Goal: Transaction & Acquisition: Obtain resource

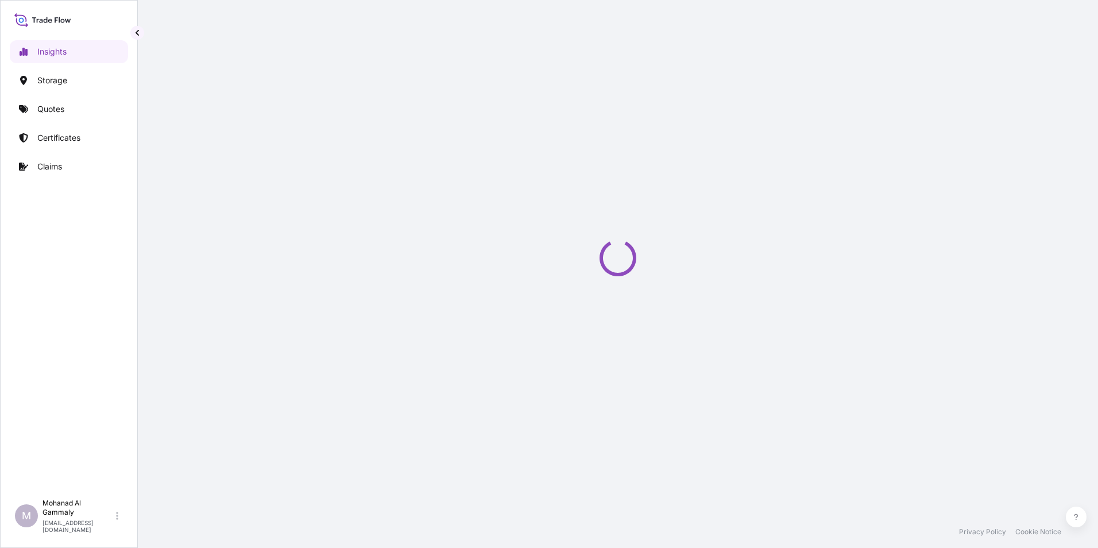
select select "2025"
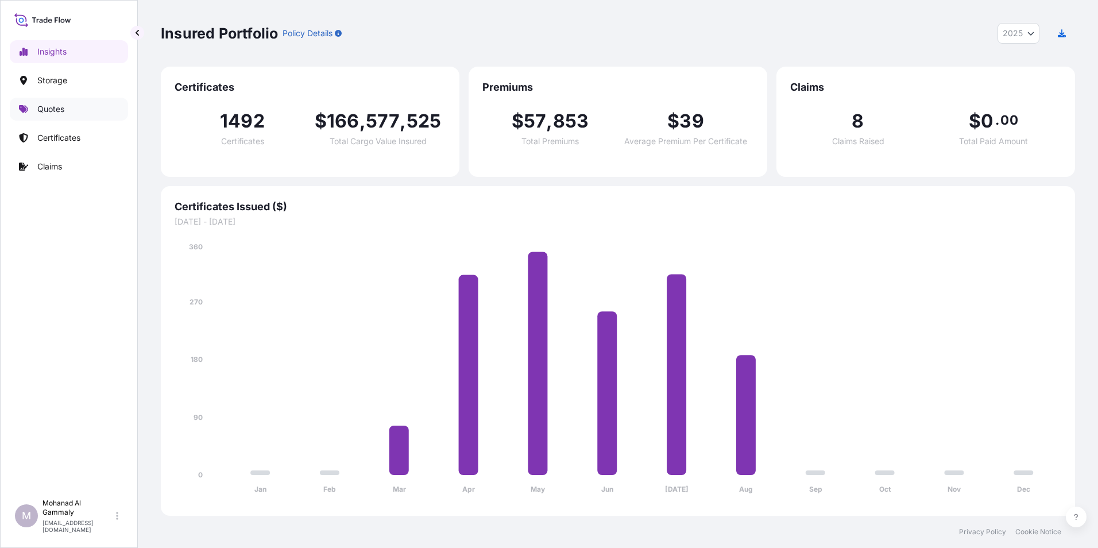
click at [61, 107] on p "Quotes" at bounding box center [50, 108] width 27 height 11
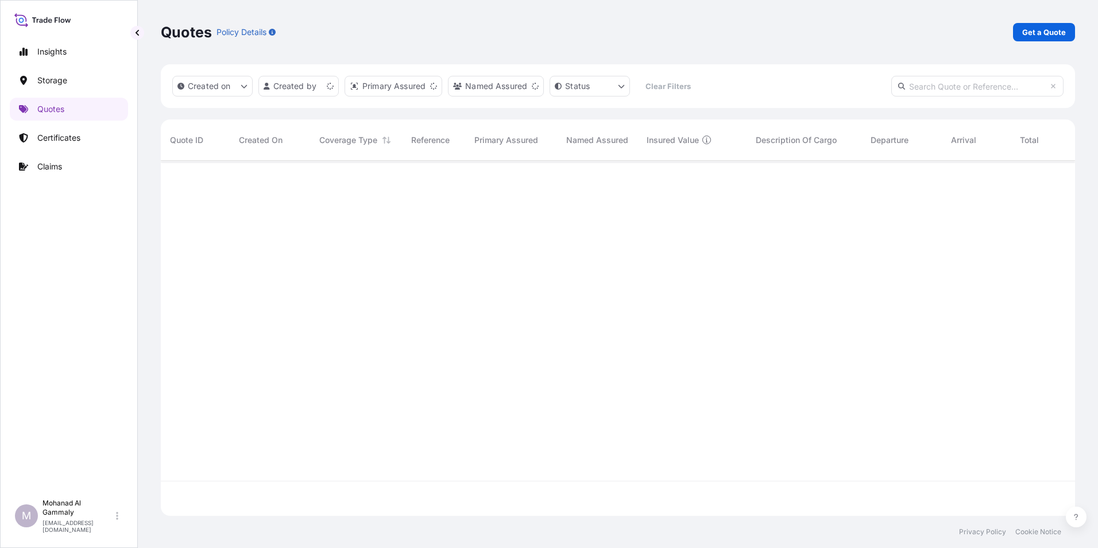
scroll to position [352, 905]
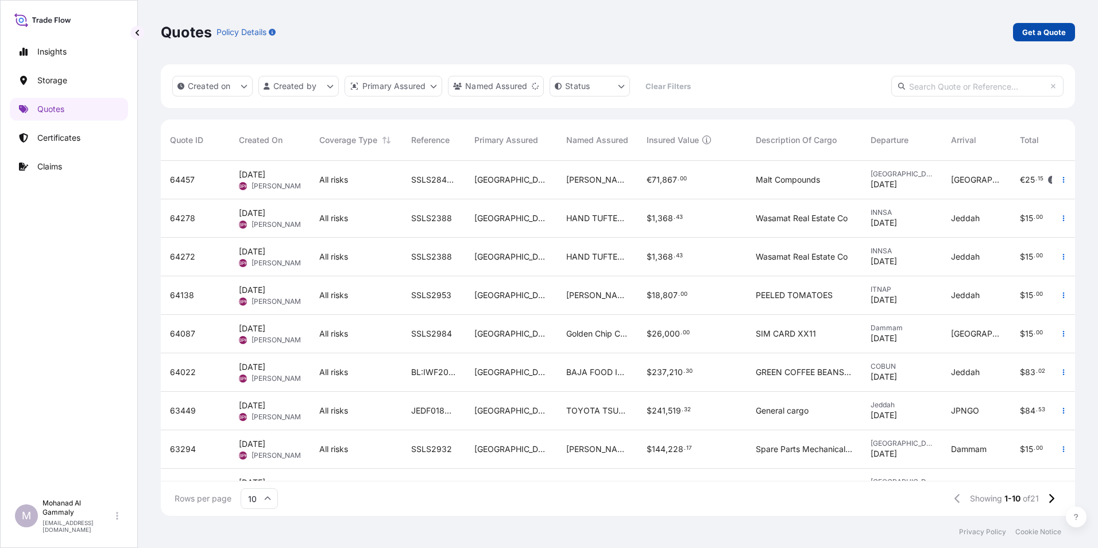
click at [1035, 32] on p "Get a Quote" at bounding box center [1044, 31] width 44 height 11
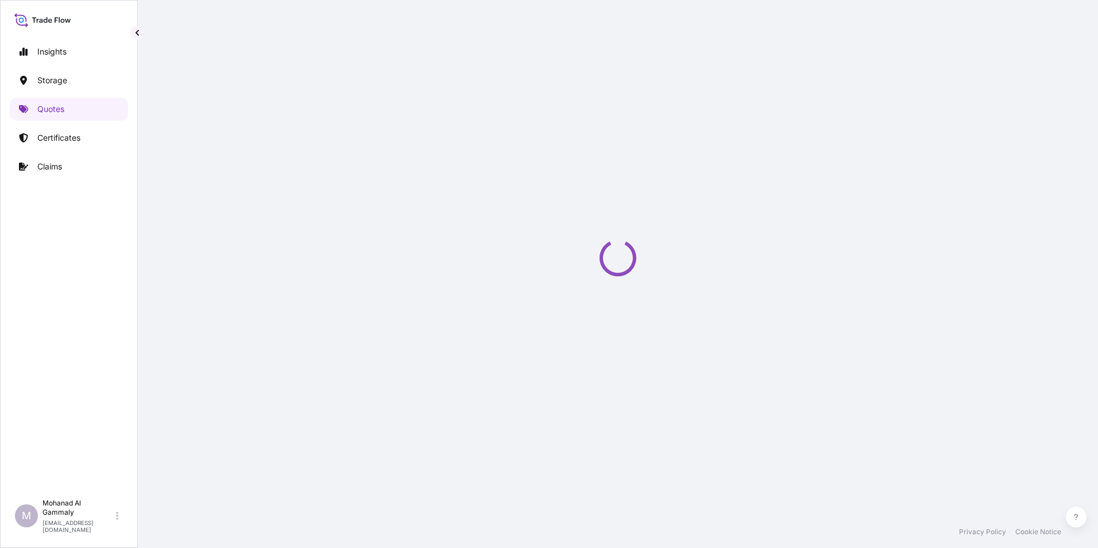
scroll to position [18, 0]
select select "Water"
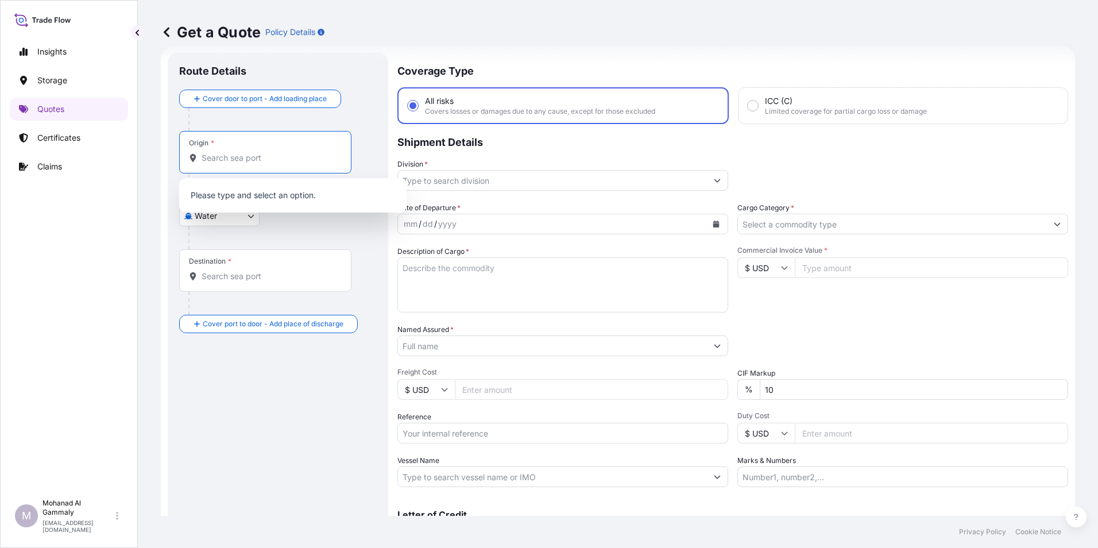
click at [286, 158] on input "Origin *" at bounding box center [269, 157] width 135 height 11
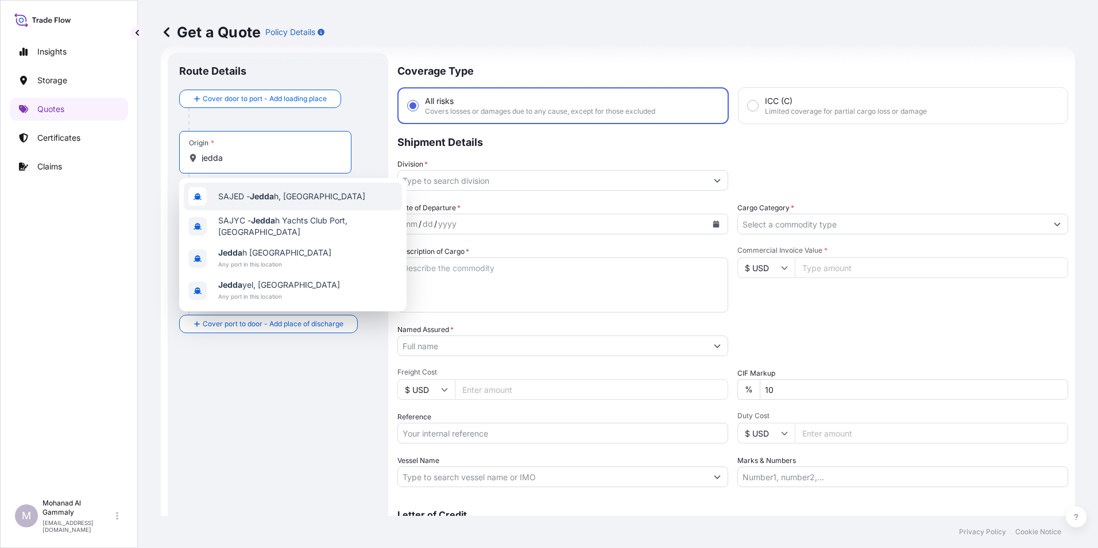
click at [280, 197] on span "SAJED - Jedda h, Saudi Arabia" at bounding box center [291, 196] width 147 height 11
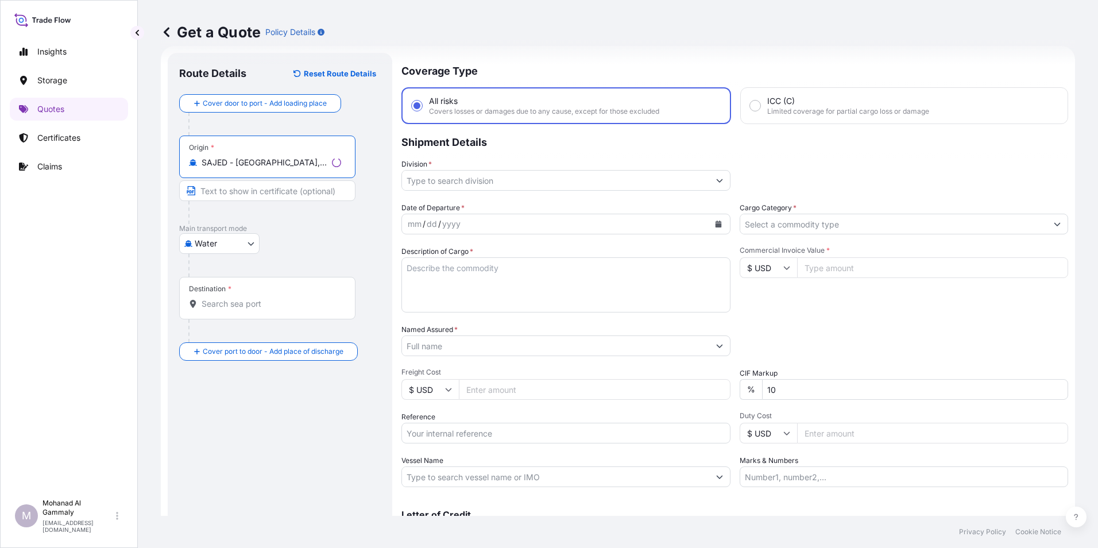
type input "SAJED - Jeddah, Saudi Arabia"
click at [240, 300] on input "Destination *" at bounding box center [272, 303] width 140 height 11
click at [208, 297] on div "Destination *" at bounding box center [265, 298] width 172 height 42
click at [208, 298] on input "Destination * Please select a destination" at bounding box center [269, 303] width 135 height 11
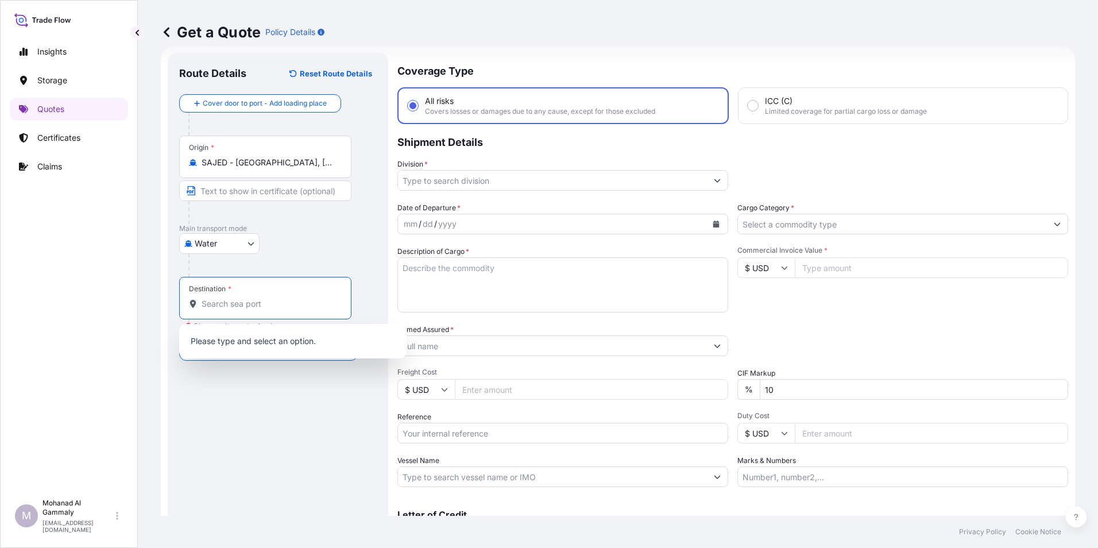
paste input "Sokhna"
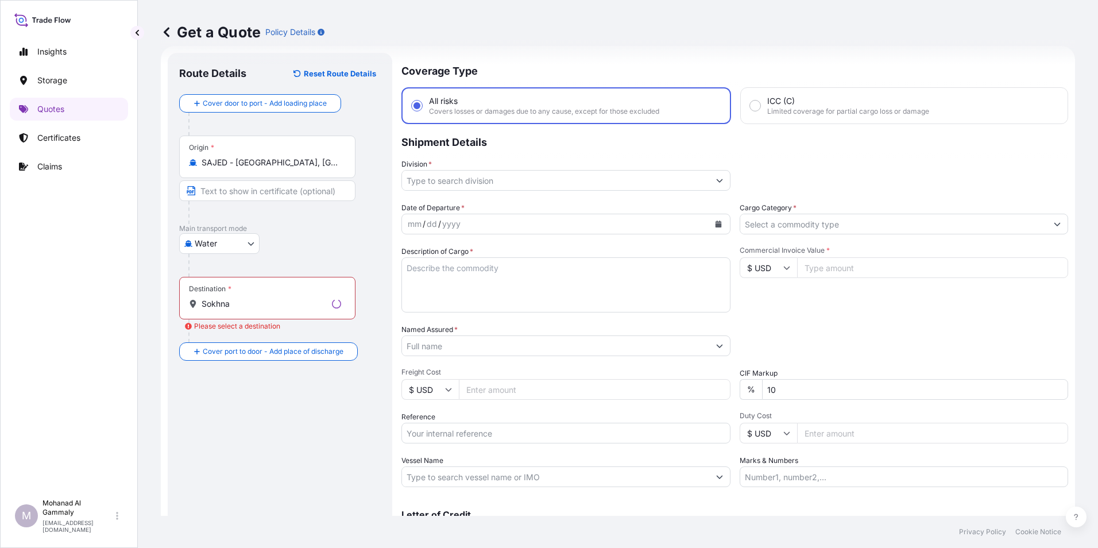
click at [298, 246] on div "Water Air Water Inland" at bounding box center [280, 243] width 202 height 21
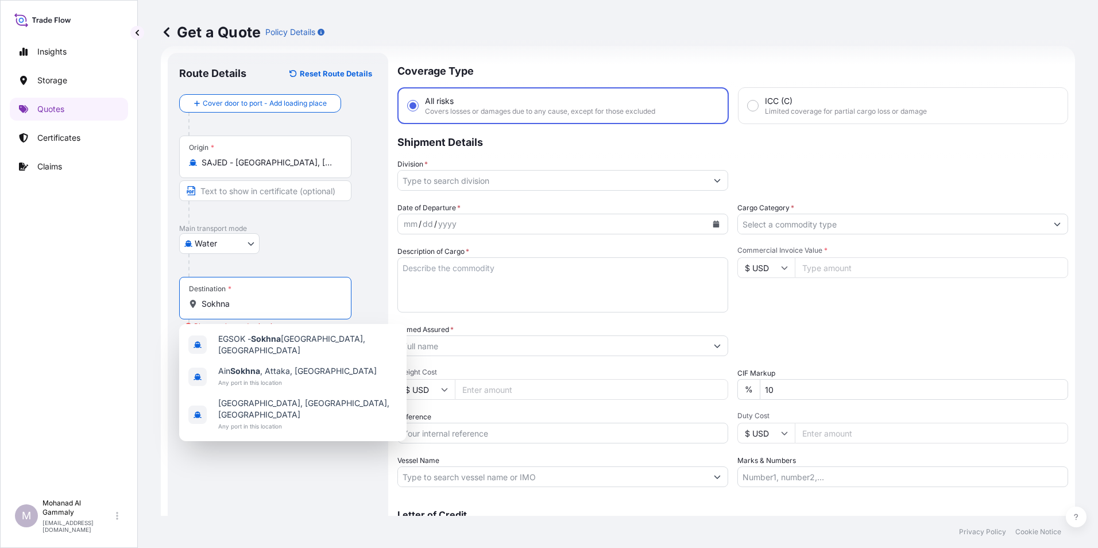
click at [246, 304] on input "Sokhna" at bounding box center [269, 303] width 135 height 11
type input "EGSOK - Sokhna Port, Egypt"
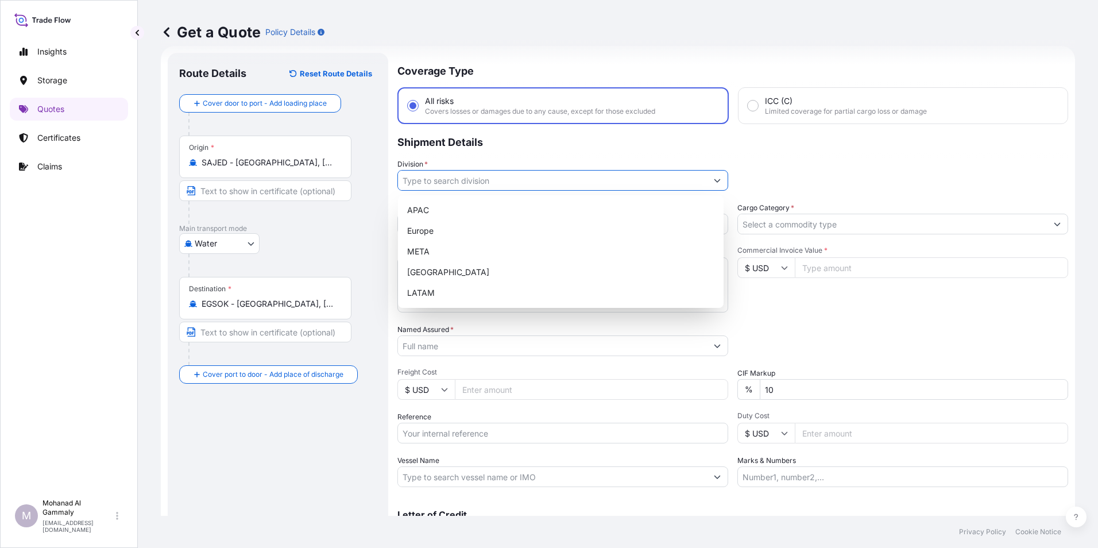
click at [715, 183] on icon "Show suggestions" at bounding box center [717, 180] width 7 height 7
click at [456, 218] on div "APAC" at bounding box center [560, 210] width 316 height 21
type input "APAC"
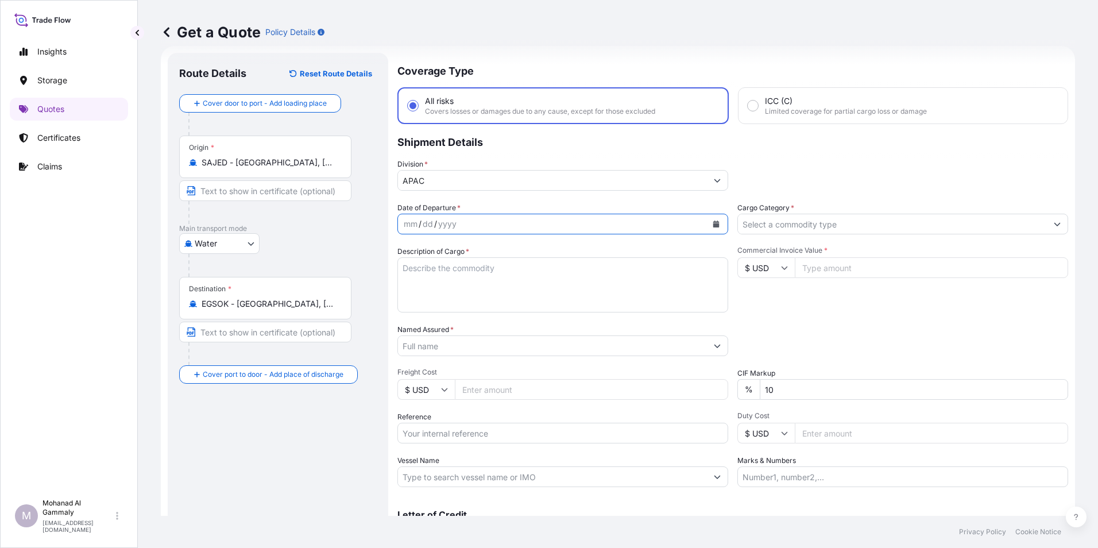
click at [715, 223] on icon "Calendar" at bounding box center [715, 223] width 7 height 7
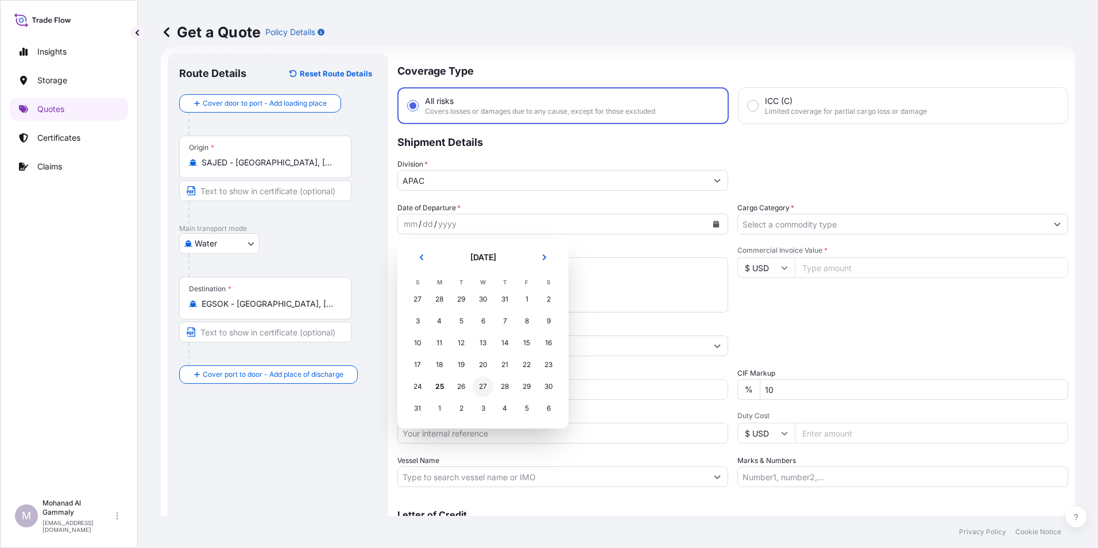
click at [478, 385] on div "27" at bounding box center [482, 386] width 21 height 21
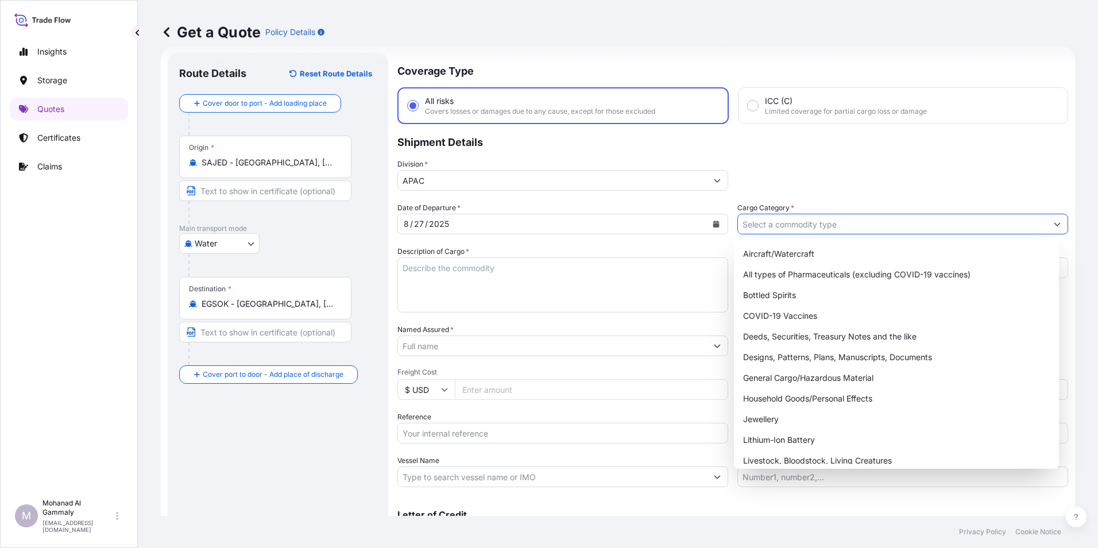
click at [776, 224] on input "Cargo Category *" at bounding box center [892, 224] width 309 height 21
click at [787, 381] on div "General Cargo/Hazardous Material" at bounding box center [896, 377] width 316 height 21
click at [858, 271] on div "All types of Pharmaceuticals (excluding COVID-19 vaccines)" at bounding box center [896, 274] width 316 height 21
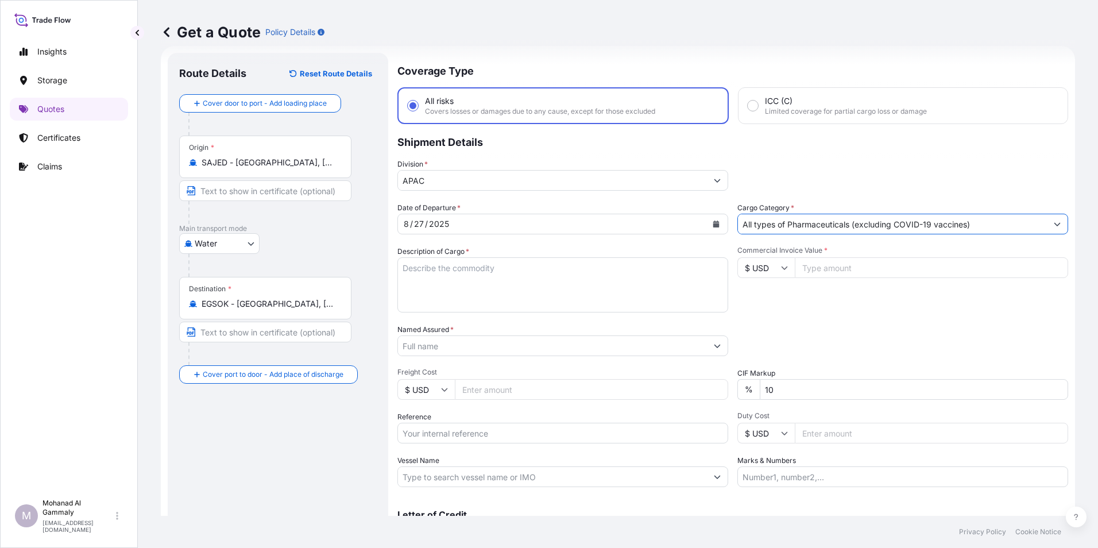
click at [834, 226] on input "All types of Pharmaceuticals (excluding COVID-19 vaccines)" at bounding box center [892, 224] width 309 height 21
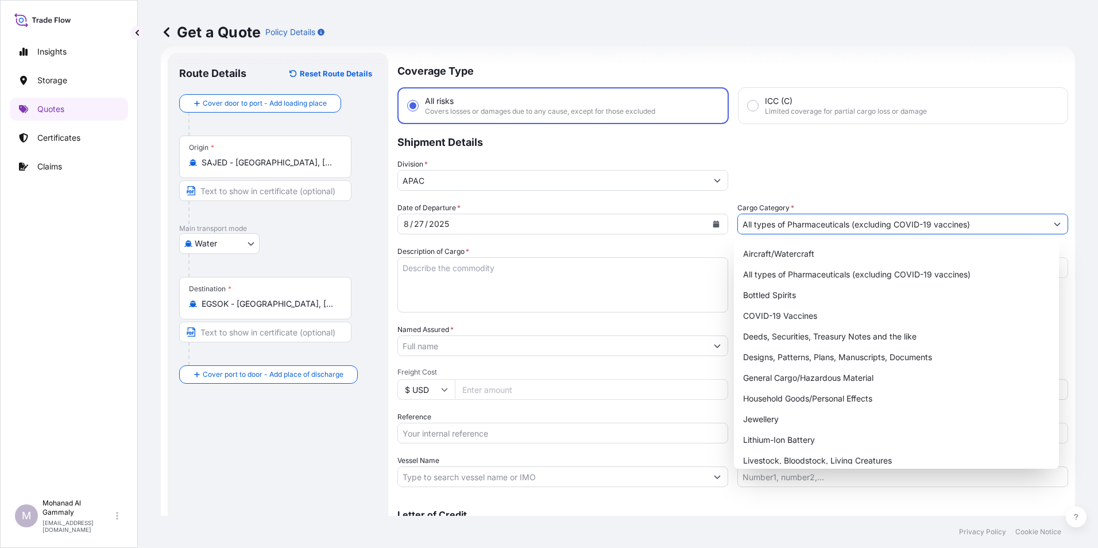
click at [1053, 222] on icon "Show suggestions" at bounding box center [1056, 223] width 7 height 7
click at [834, 375] on div "General Cargo/Hazardous Material" at bounding box center [896, 377] width 316 height 21
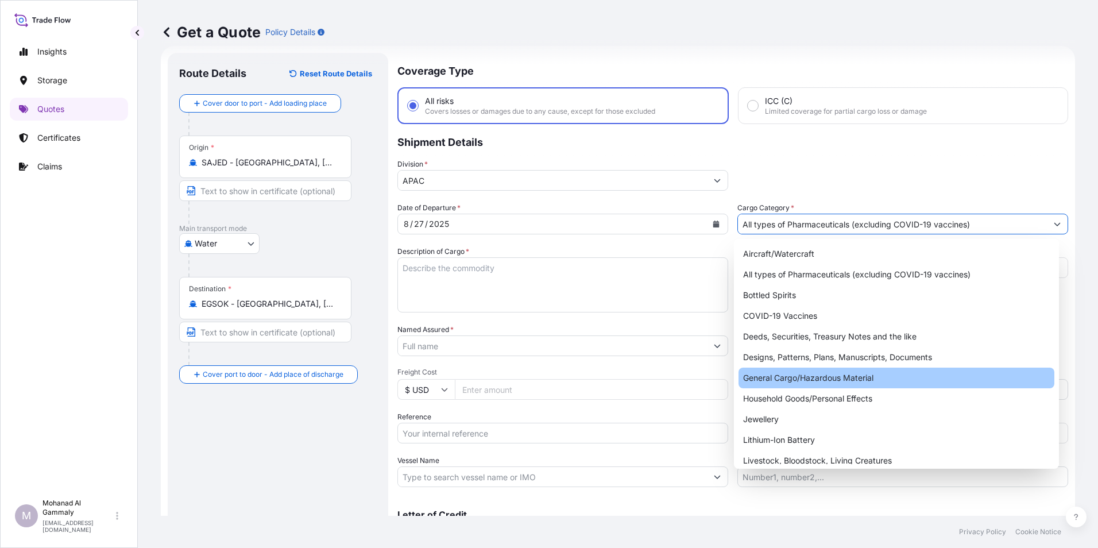
type input "General Cargo/Hazardous Material"
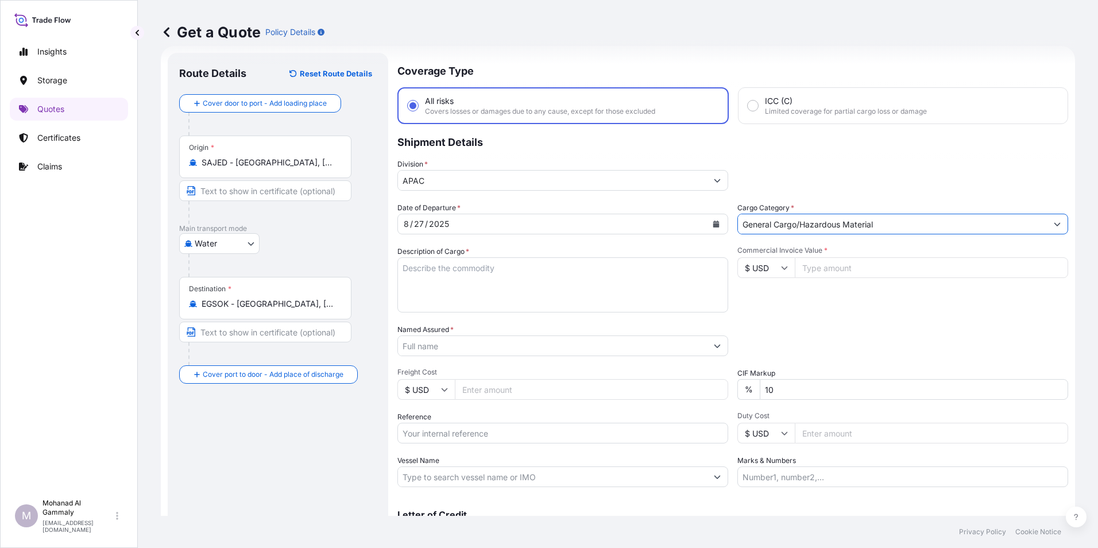
click at [836, 268] on input "Commercial Invoice Value *" at bounding box center [931, 267] width 273 height 21
type input "171806.40"
click at [819, 393] on input "10" at bounding box center [914, 389] width 308 height 21
type input "1"
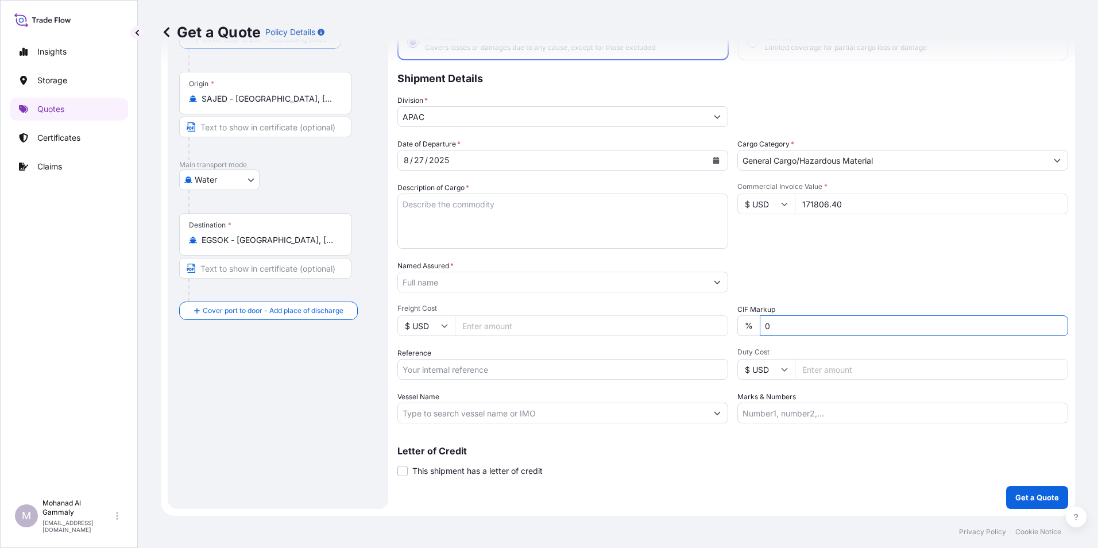
type input "0"
click at [485, 373] on input "Reference" at bounding box center [562, 369] width 331 height 21
click at [615, 365] on input "Reference" at bounding box center [562, 369] width 331 height 21
click at [888, 285] on div "Packing Category Type to search a container mode Please select a primary mode o…" at bounding box center [902, 276] width 331 height 32
click at [428, 283] on input "Named Assured *" at bounding box center [552, 282] width 309 height 21
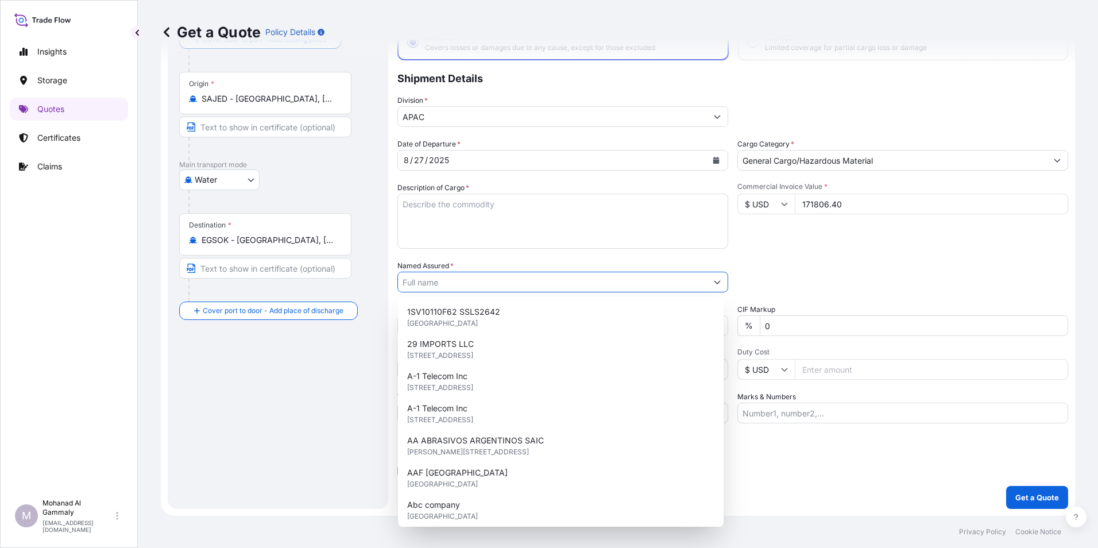
click at [447, 273] on input "Named Assured *" at bounding box center [552, 282] width 309 height 21
paste input "Phinehill Arabia Food Ltd."
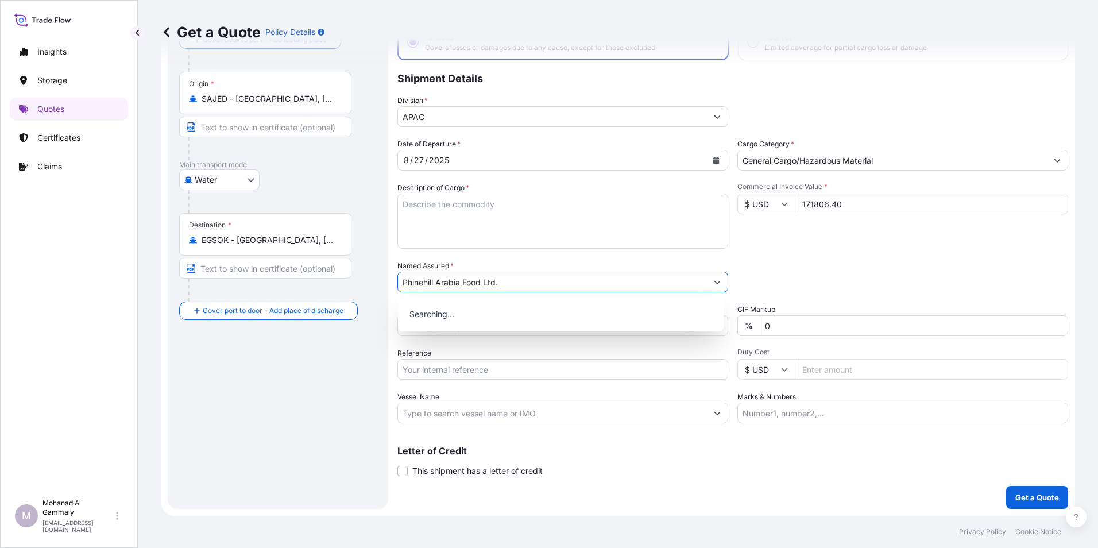
type input "Phinehill Arabia Food Ltd."
click at [764, 251] on div "Date of Departure * 8 / 27 / 2025 Cargo Category * General Cargo/Hazardous Mate…" at bounding box center [732, 280] width 671 height 285
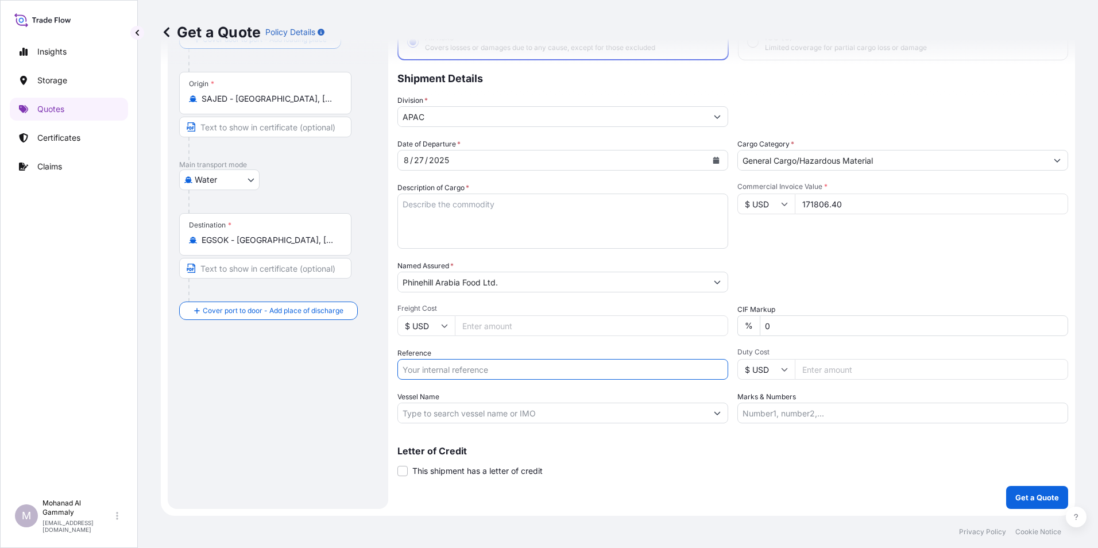
click at [472, 373] on input "Reference" at bounding box center [562, 369] width 331 height 21
click at [456, 370] on input "Reference" at bounding box center [562, 369] width 331 height 21
paste input "3315241556"
click at [463, 372] on input "3315241556 //" at bounding box center [562, 369] width 331 height 21
type input "3315241556 // EG 0127"
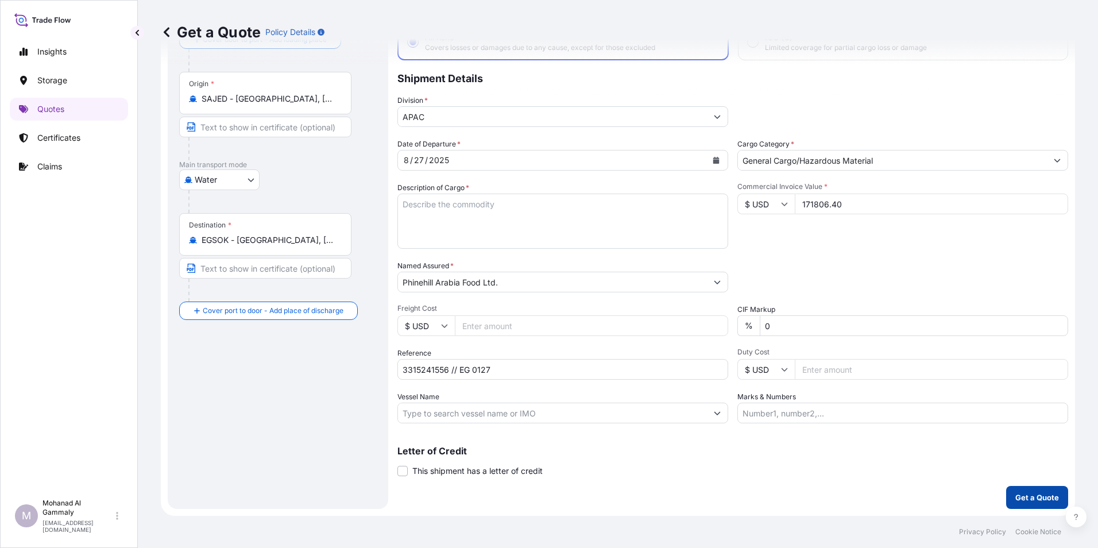
click at [1015, 494] on p "Get a Quote" at bounding box center [1037, 496] width 44 height 11
click at [458, 226] on textarea "Description of Cargo *" at bounding box center [562, 220] width 331 height 55
type textarea "FOOD"
click at [1031, 494] on p "Get a Quote" at bounding box center [1037, 496] width 44 height 11
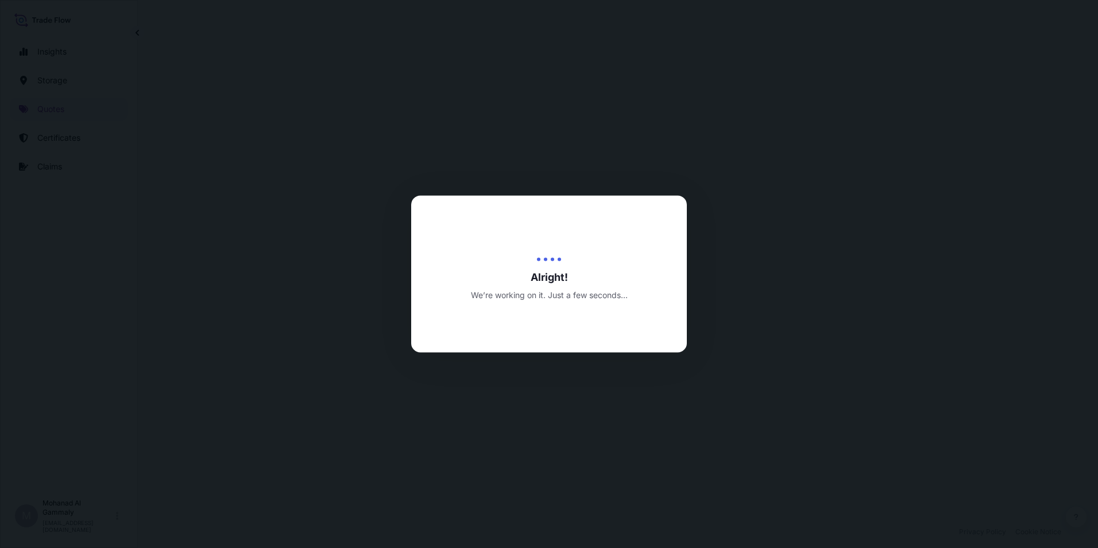
select select "Water"
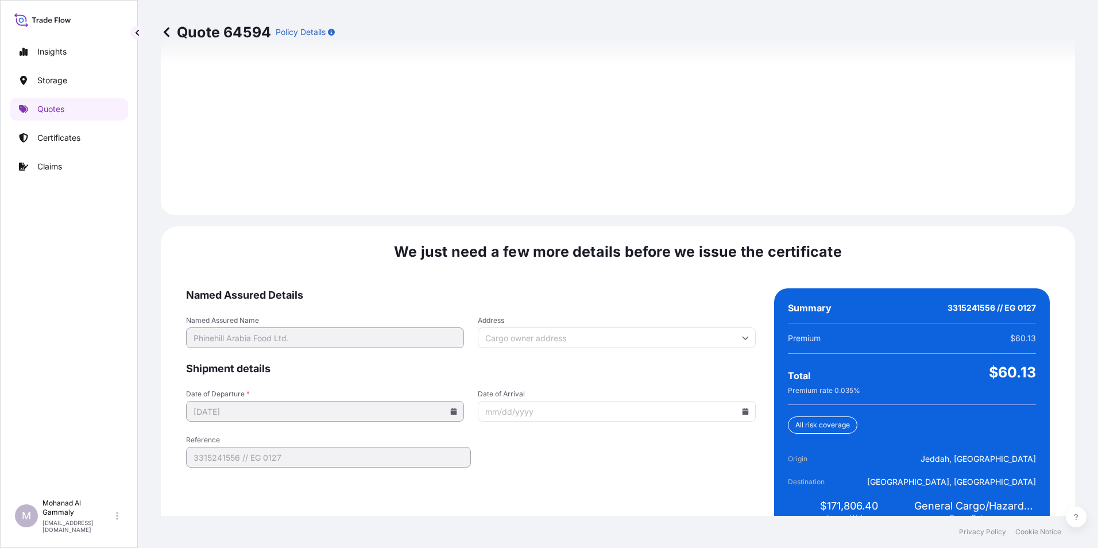
scroll to position [1617, 0]
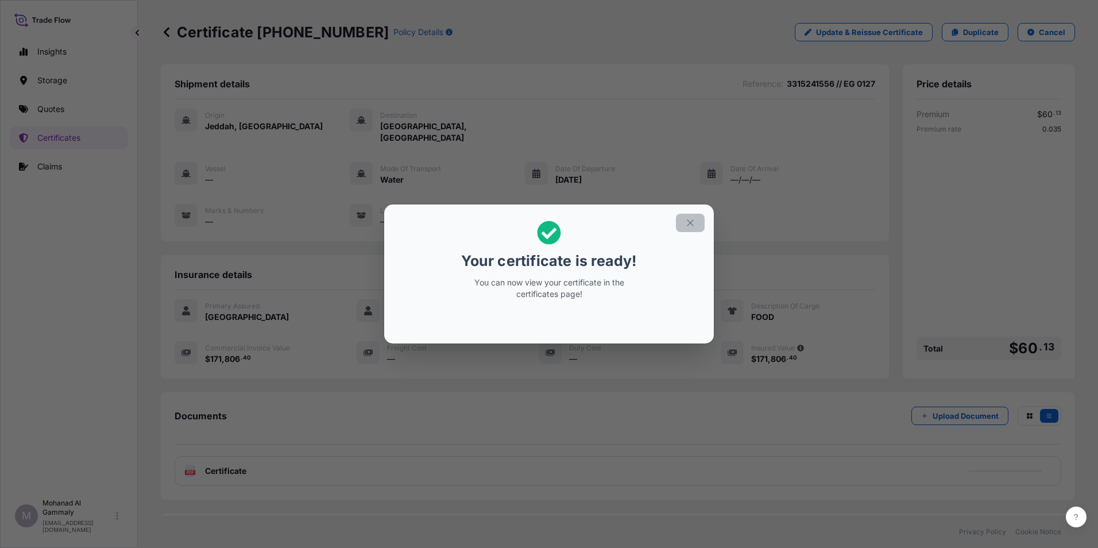
click at [693, 224] on icon "button" at bounding box center [690, 223] width 10 height 10
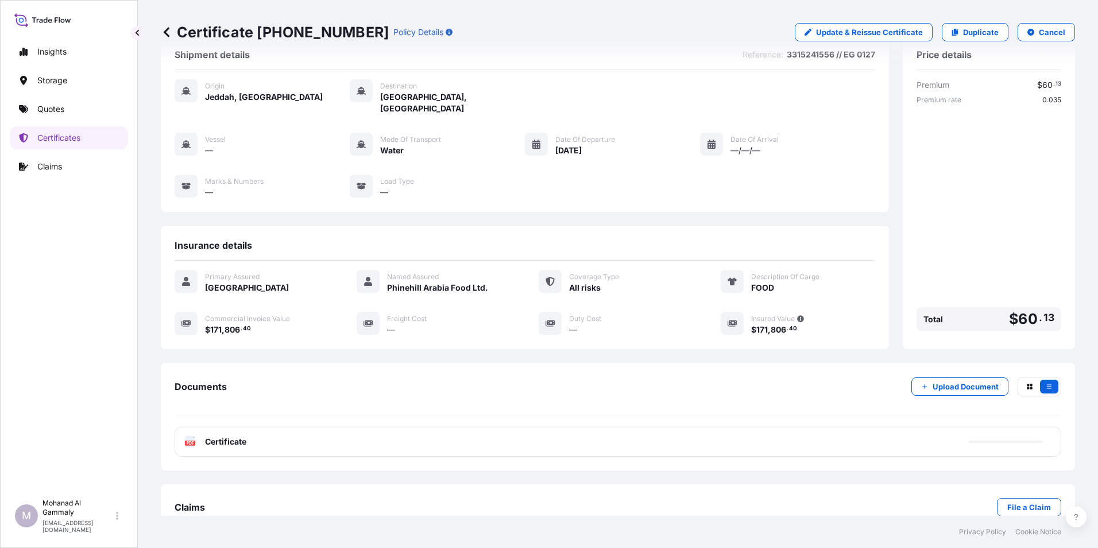
scroll to position [44, 0]
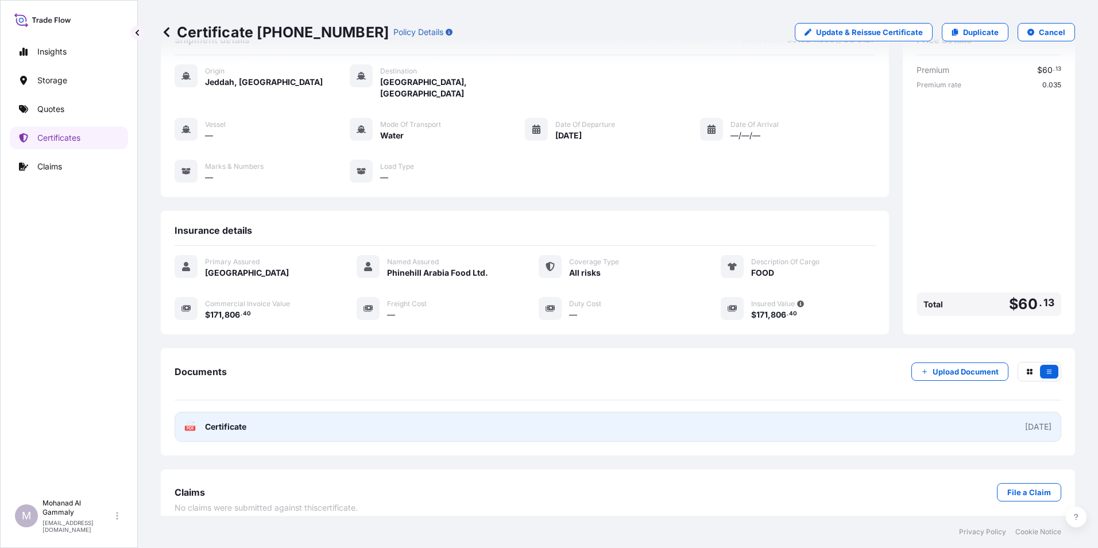
click at [240, 421] on span "Certificate" at bounding box center [225, 426] width 41 height 11
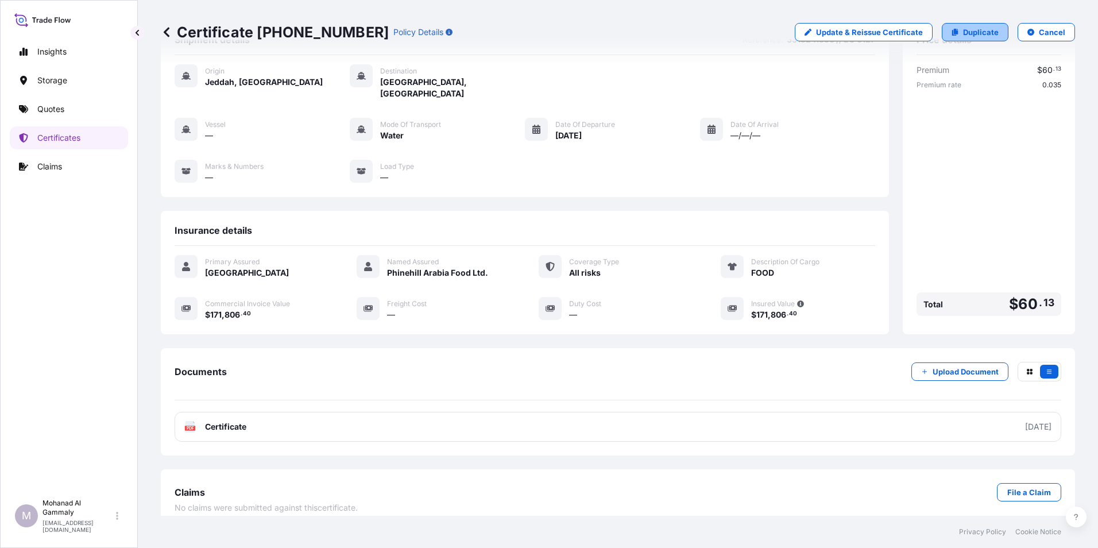
click at [963, 26] on p "Duplicate" at bounding box center [981, 31] width 36 height 11
select select "Water"
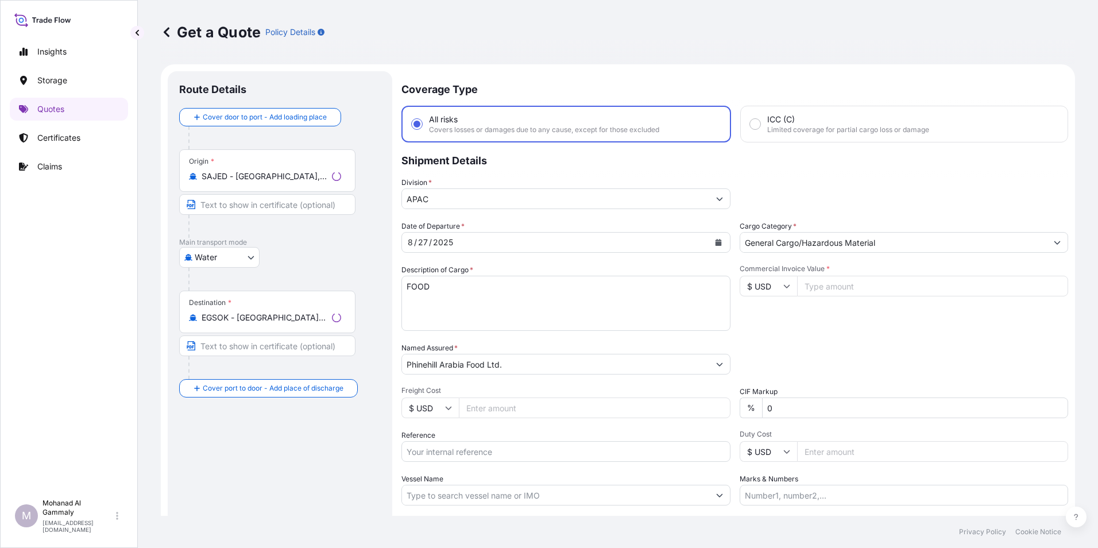
scroll to position [18, 0]
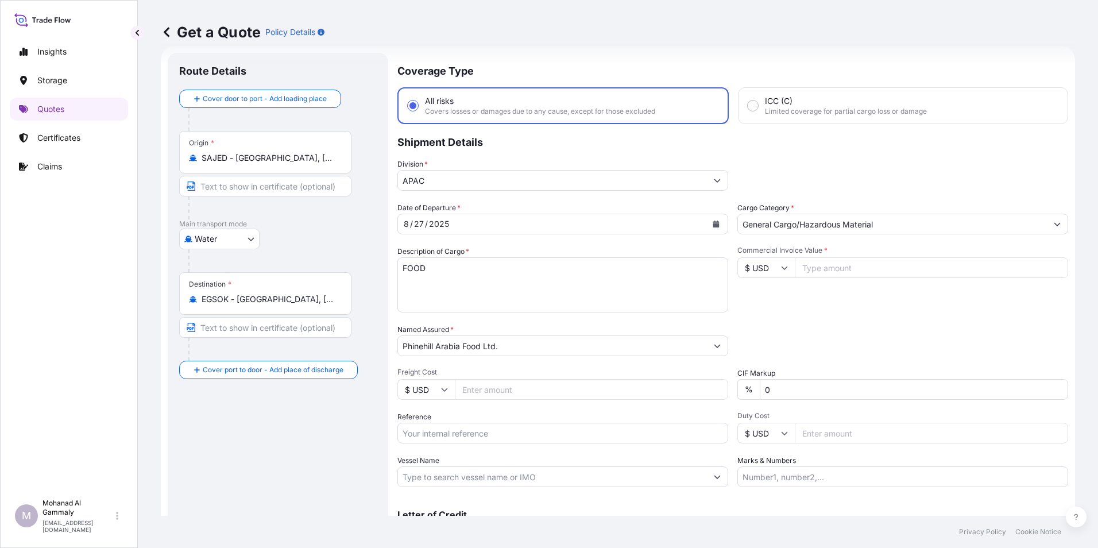
click at [838, 269] on input "Commercial Invoice Value *" at bounding box center [931, 267] width 273 height 21
type input "171806.40"
click at [481, 431] on input "Reference" at bounding box center [562, 433] width 331 height 21
click at [464, 454] on div "Date of Departure * 8 / 27 / 2025 Cargo Category * General Cargo/Hazardous Mate…" at bounding box center [732, 344] width 671 height 285
click at [441, 432] on input "Reference" at bounding box center [562, 433] width 331 height 21
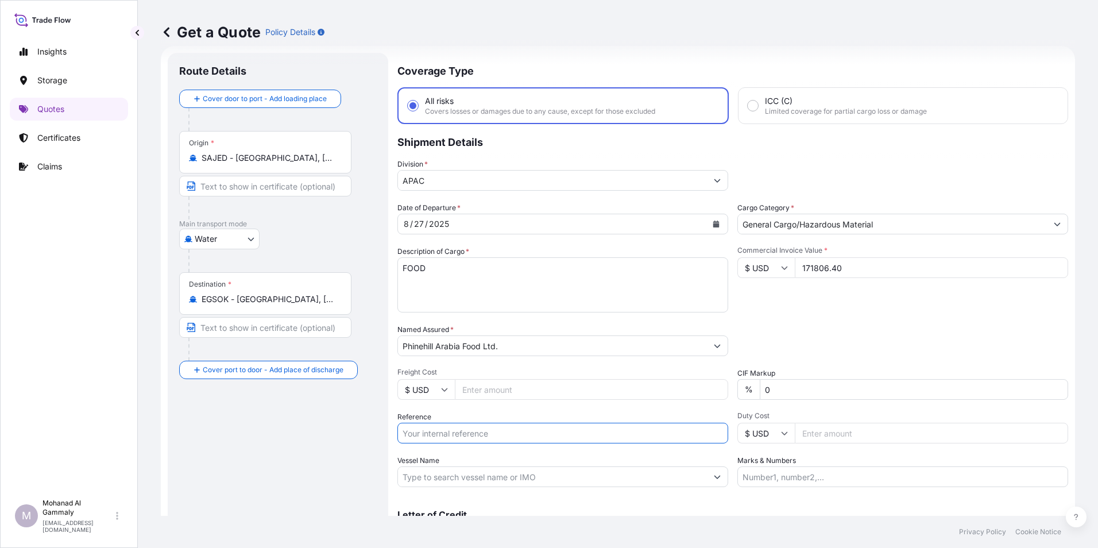
click at [447, 440] on input "Reference" at bounding box center [562, 433] width 331 height 21
click at [482, 450] on div "Date of Departure * 8 / 27 / 2025 Cargo Category * General Cargo/Hazardous Mate…" at bounding box center [732, 344] width 671 height 285
click at [478, 437] on input "Reference" at bounding box center [562, 433] width 331 height 21
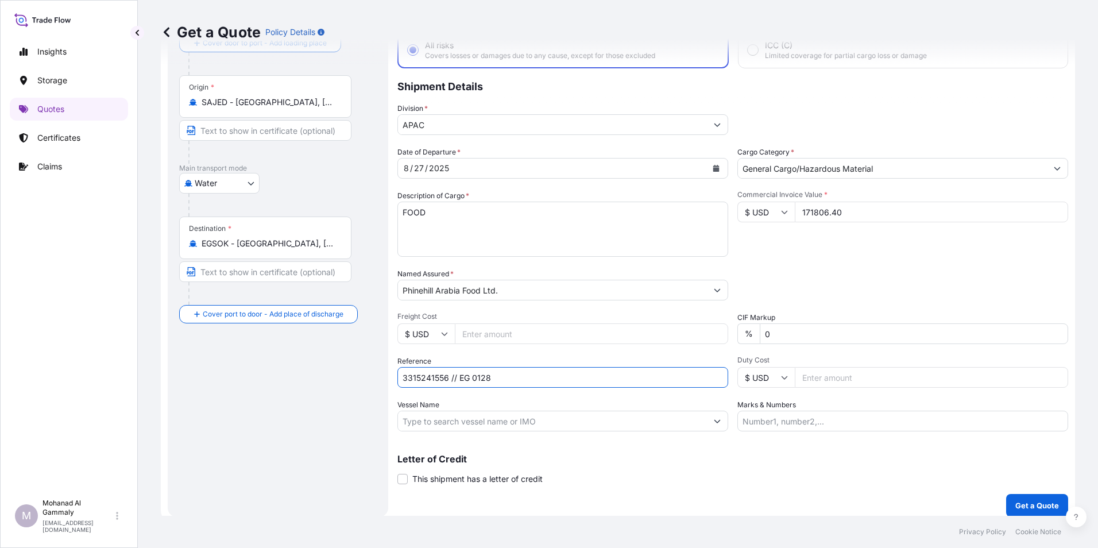
scroll to position [82, 0]
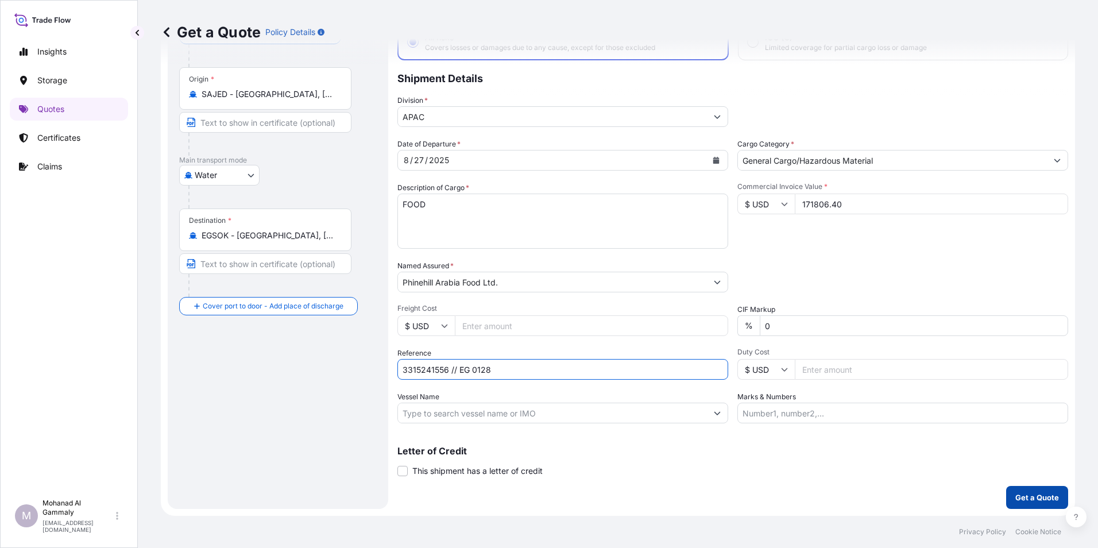
type input "3315241556 // EG 0128"
click at [1015, 497] on p "Get a Quote" at bounding box center [1037, 496] width 44 height 11
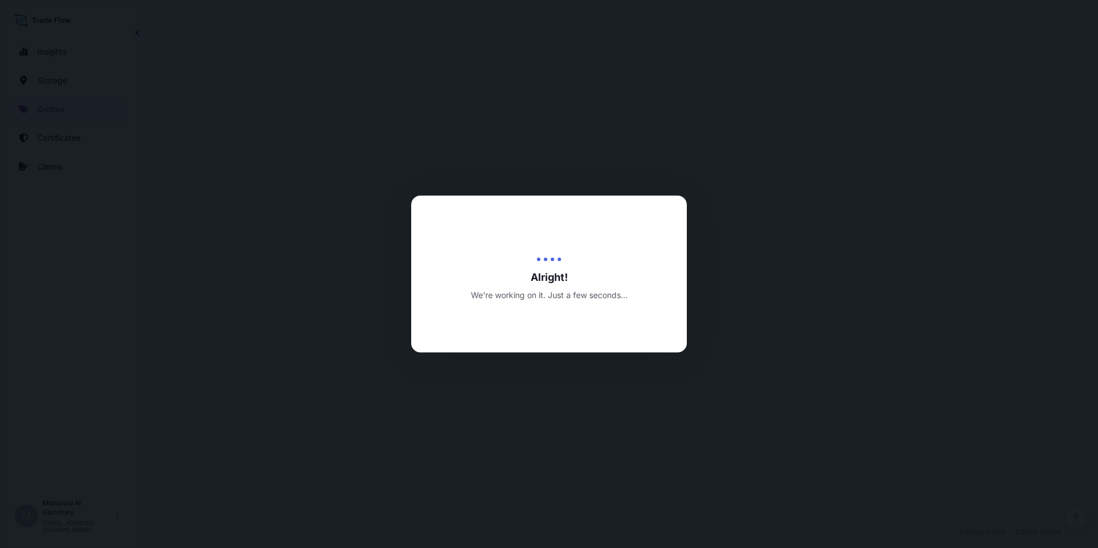
select select "Water"
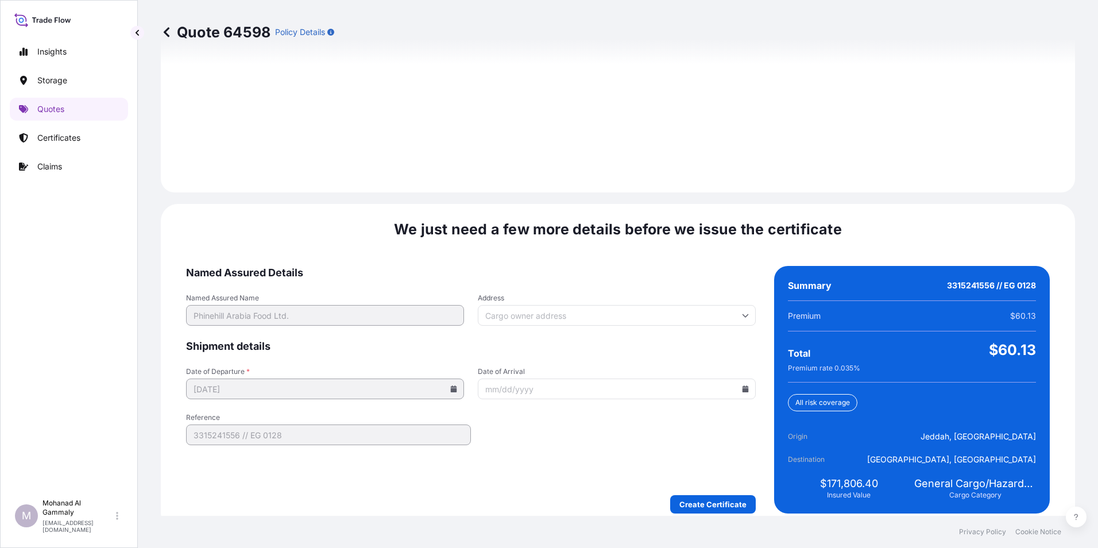
scroll to position [1617, 0]
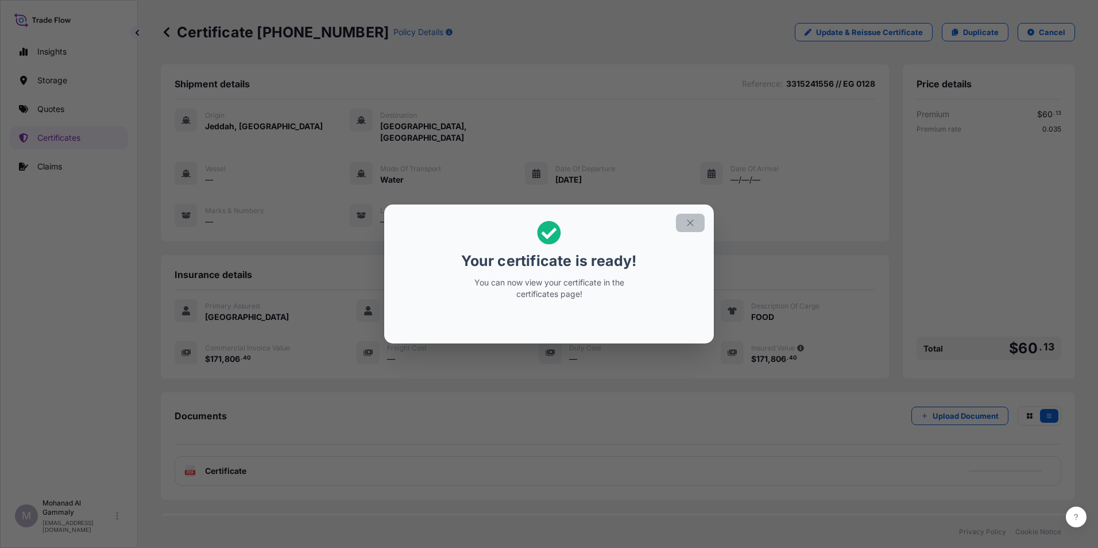
click at [684, 223] on button "button" at bounding box center [690, 223] width 29 height 18
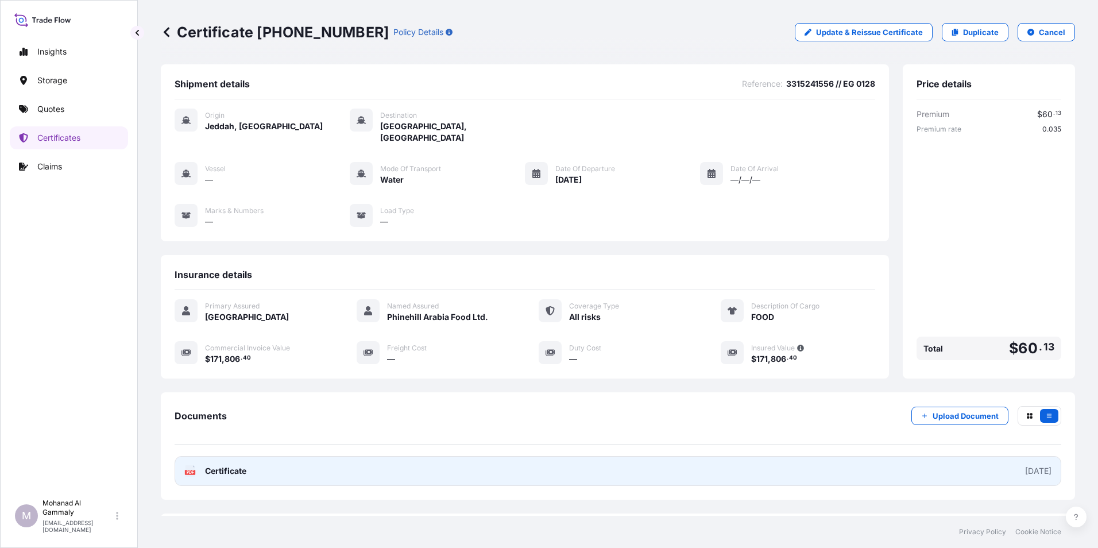
click at [230, 465] on link "PDF Certificate 2025-08-25" at bounding box center [618, 471] width 886 height 30
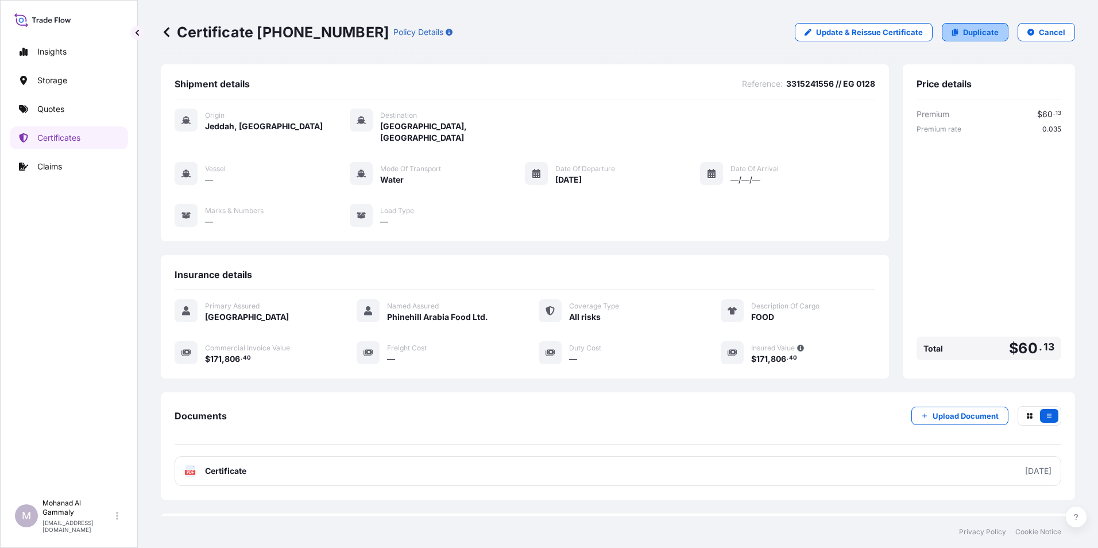
click at [963, 36] on p "Duplicate" at bounding box center [981, 31] width 36 height 11
select select "Water"
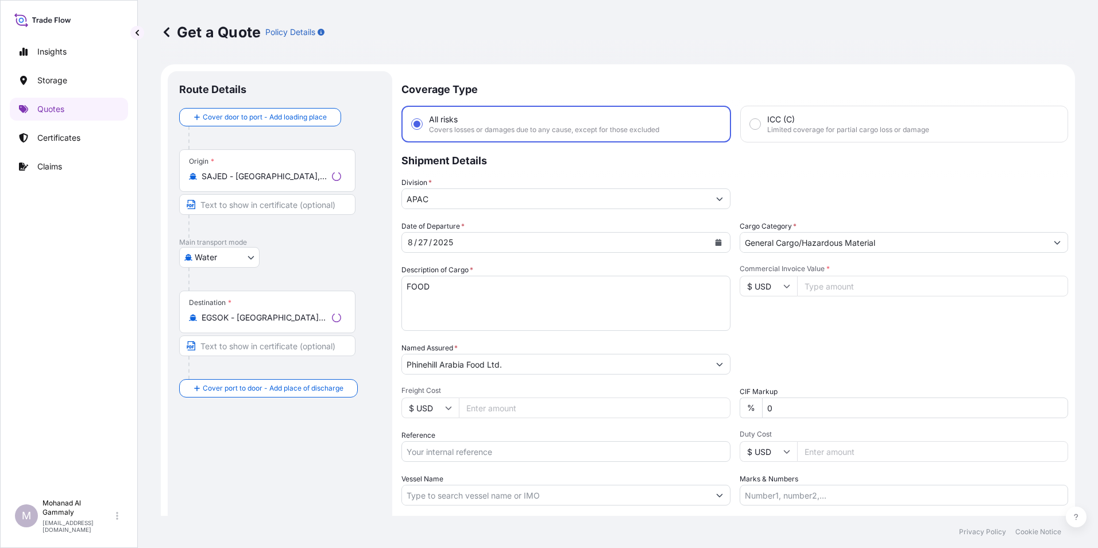
scroll to position [18, 0]
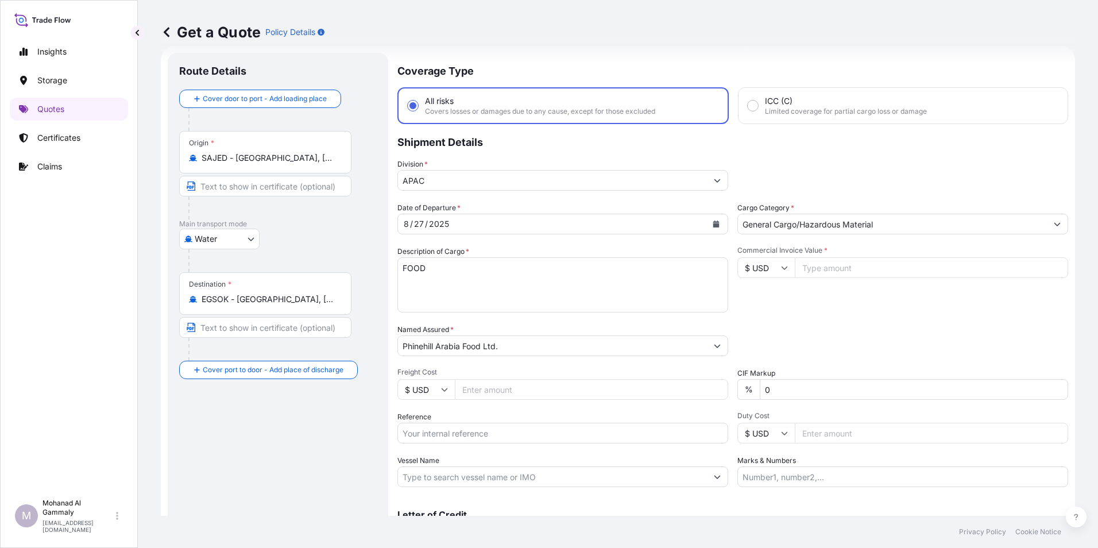
click at [815, 270] on input "Commercial Invoice Value *" at bounding box center [931, 267] width 273 height 21
type input "180446.40"
click at [481, 431] on input "Reference" at bounding box center [562, 433] width 331 height 21
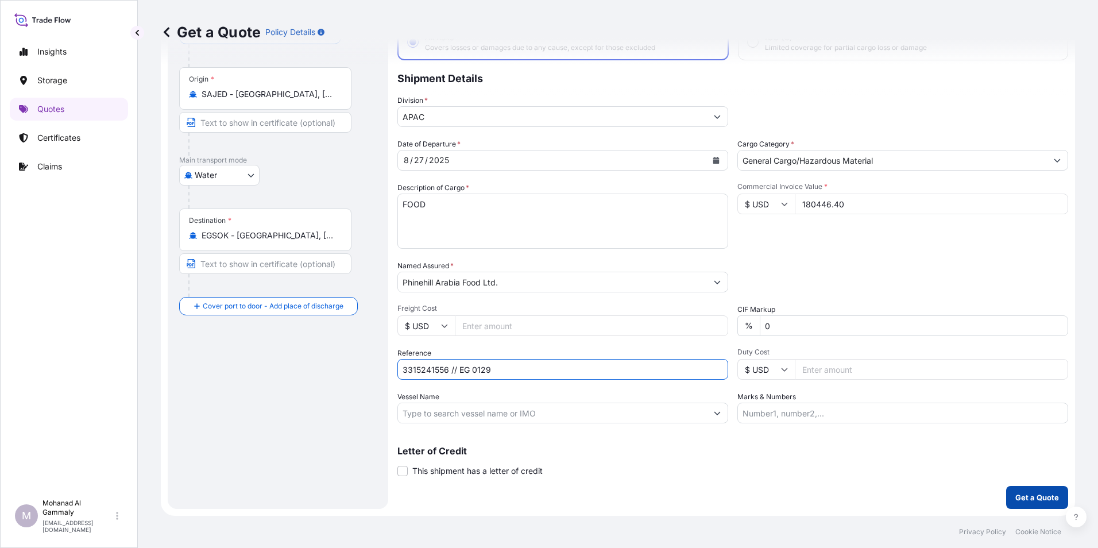
type input "3315241556 // EG 0129"
click at [1015, 495] on p "Get a Quote" at bounding box center [1037, 496] width 44 height 11
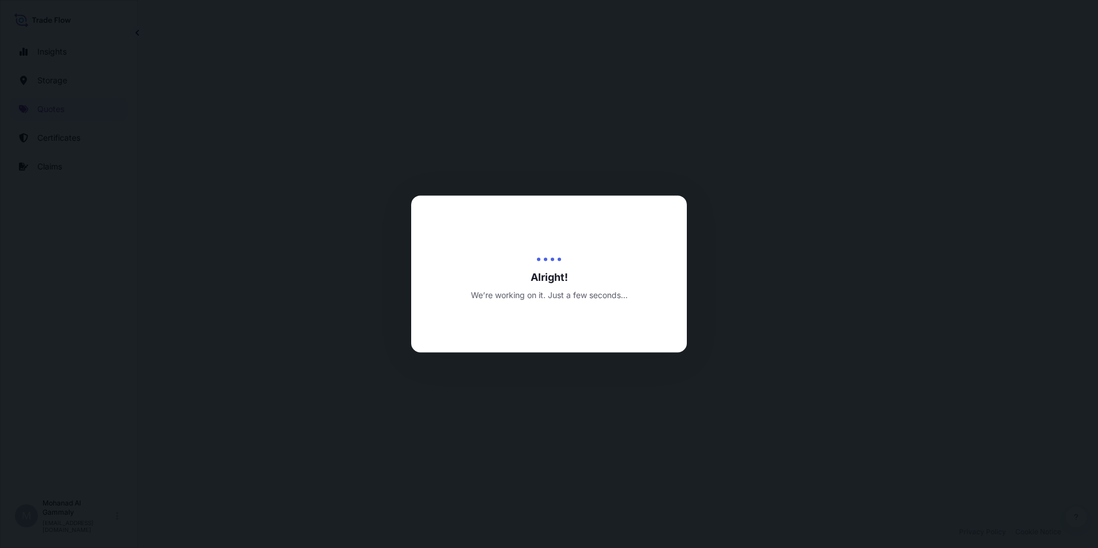
select select "Water"
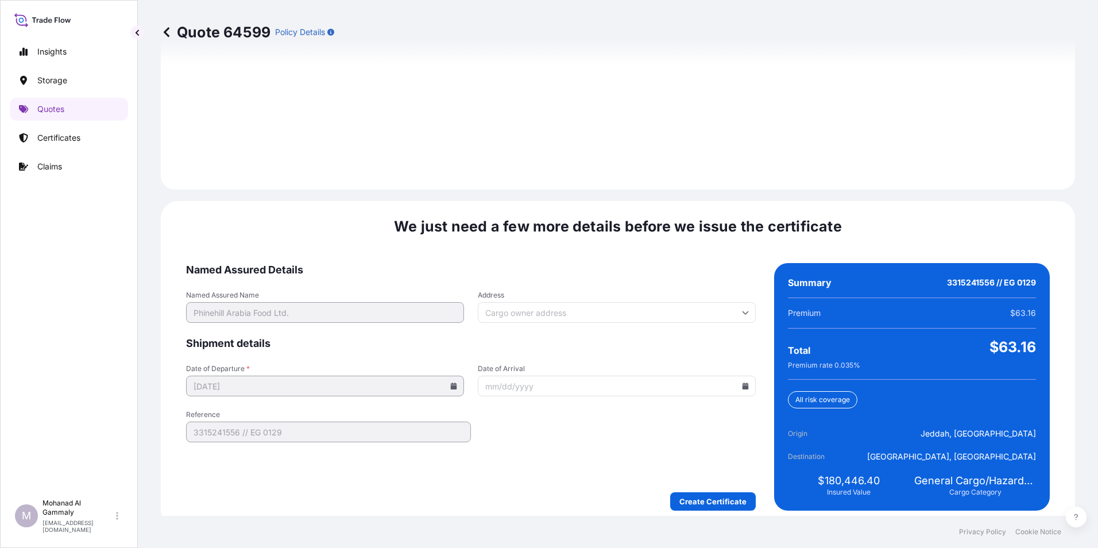
scroll to position [1617, 0]
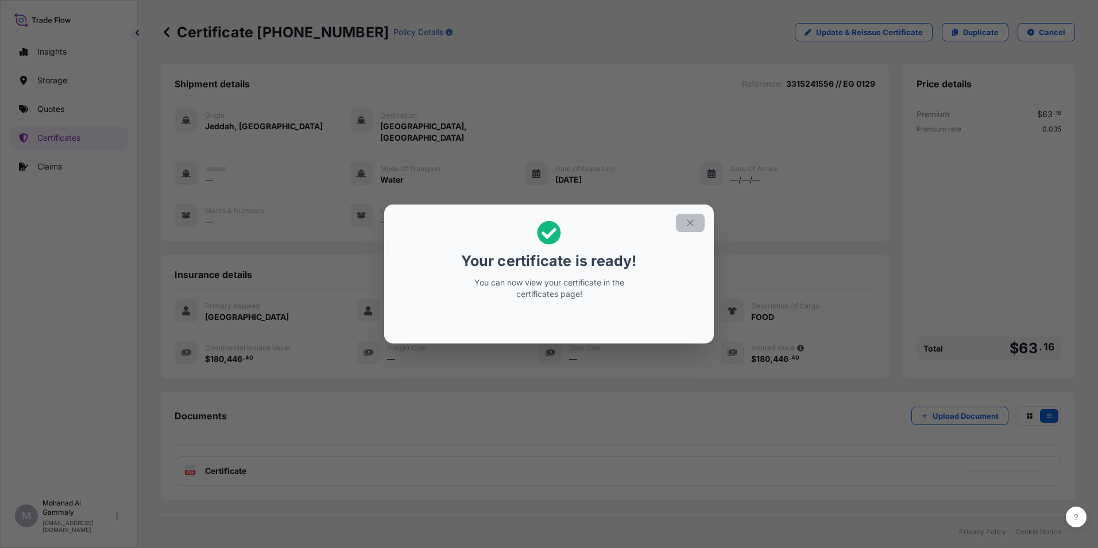
click at [694, 223] on icon "button" at bounding box center [690, 223] width 10 height 10
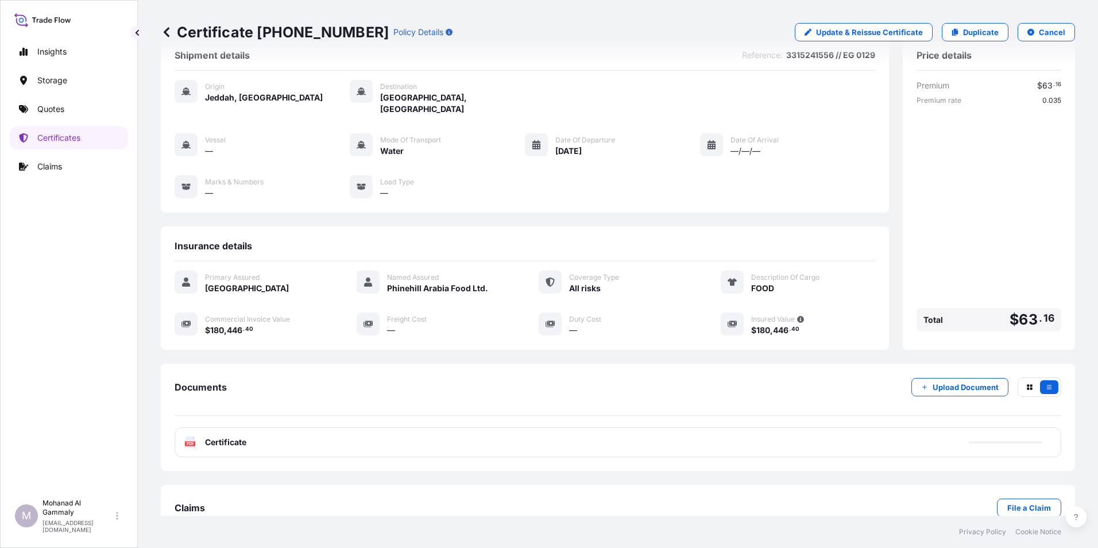
scroll to position [44, 0]
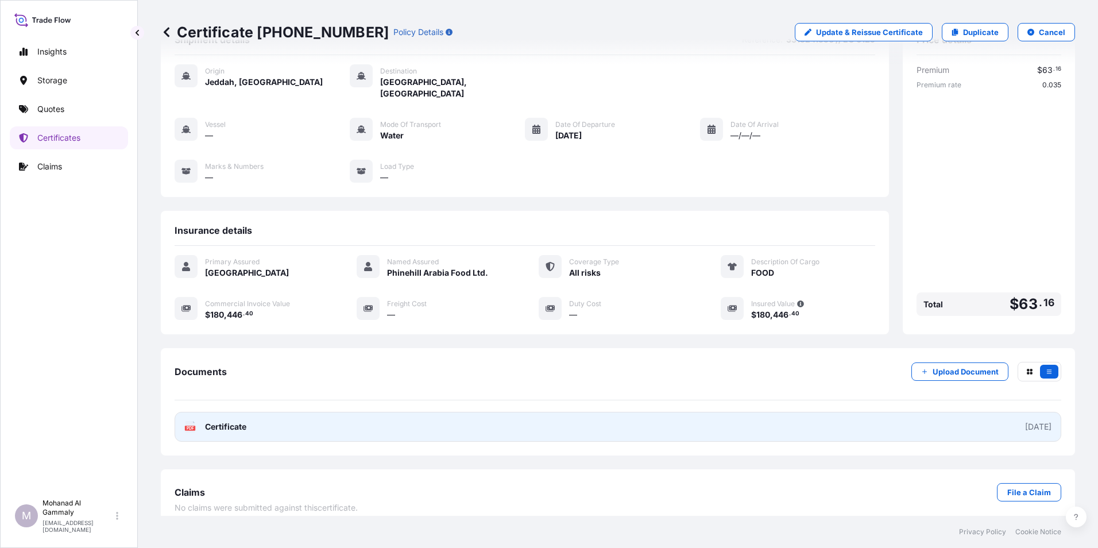
click at [1025, 421] on div "2025-08-25" at bounding box center [1038, 426] width 26 height 11
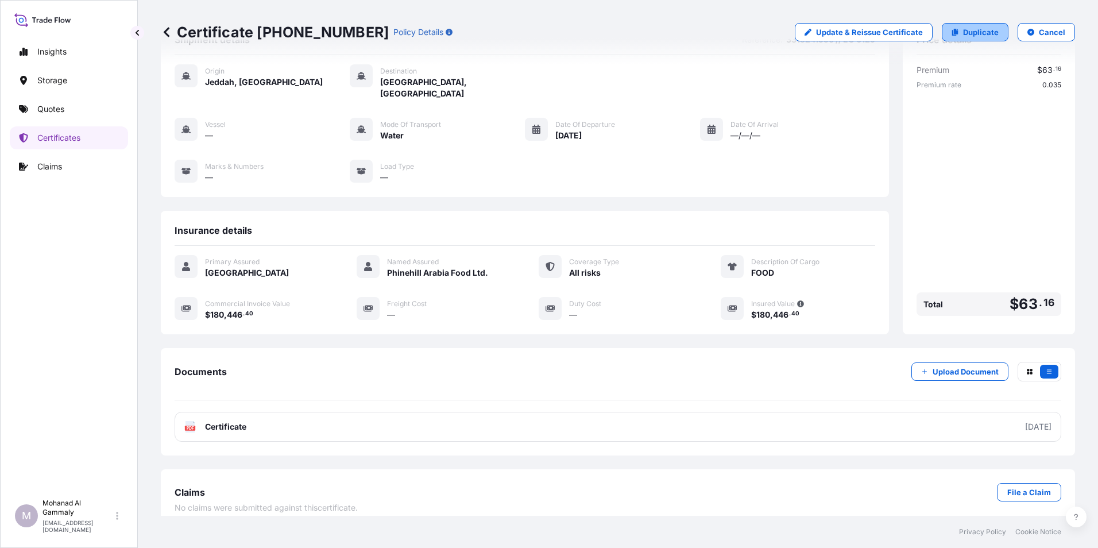
click at [965, 32] on p "Duplicate" at bounding box center [981, 31] width 36 height 11
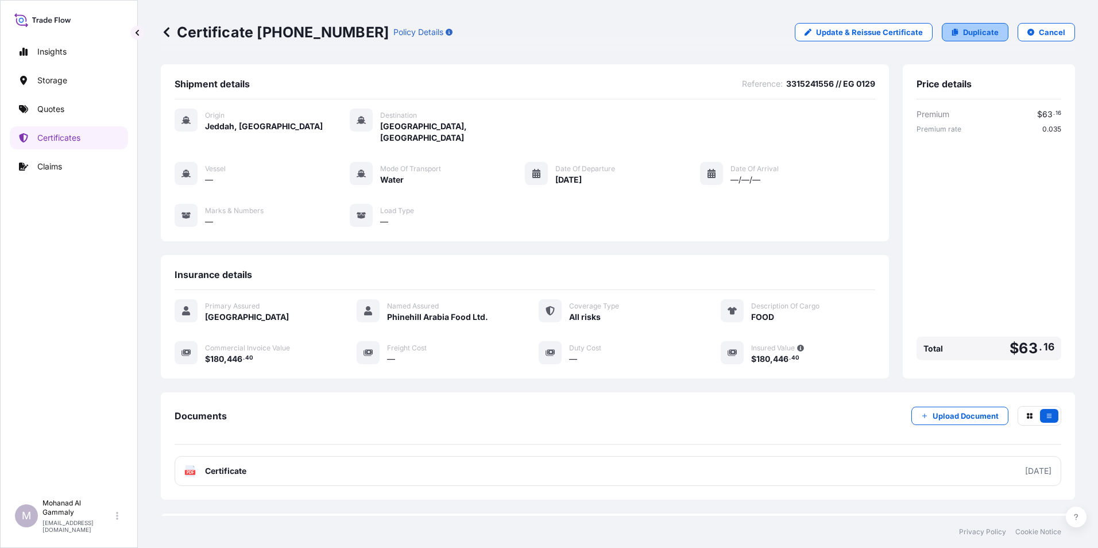
select select "Water"
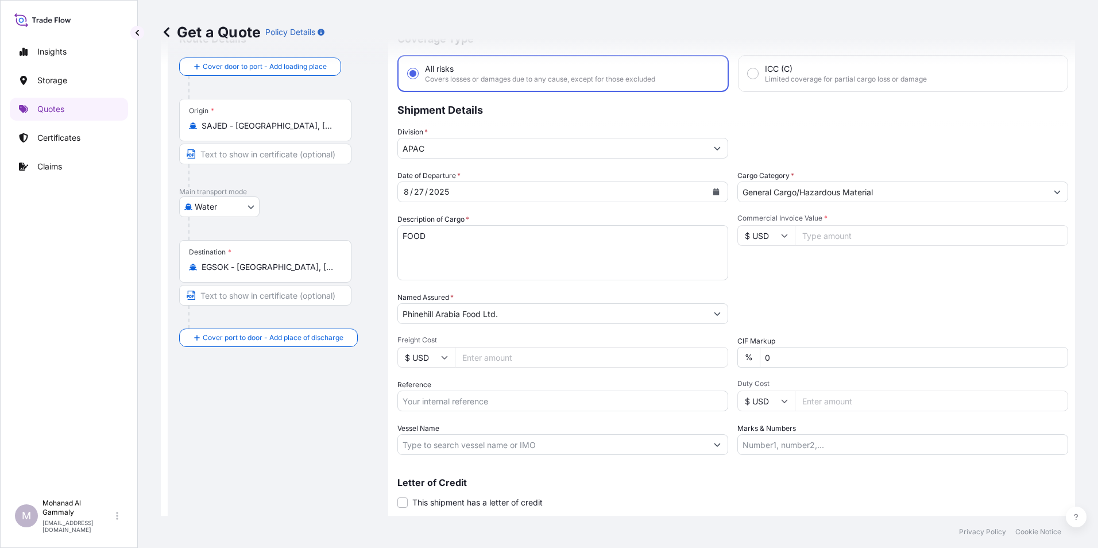
scroll to position [82, 0]
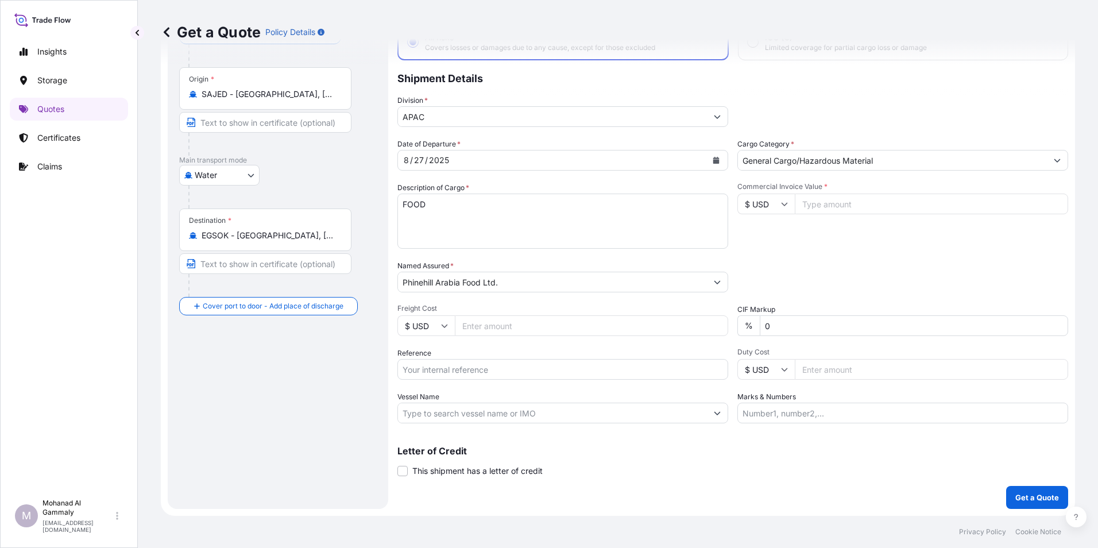
click at [481, 365] on input "Reference" at bounding box center [562, 369] width 331 height 21
type input "3315241556 // EG 0129"
type input "180446.40"
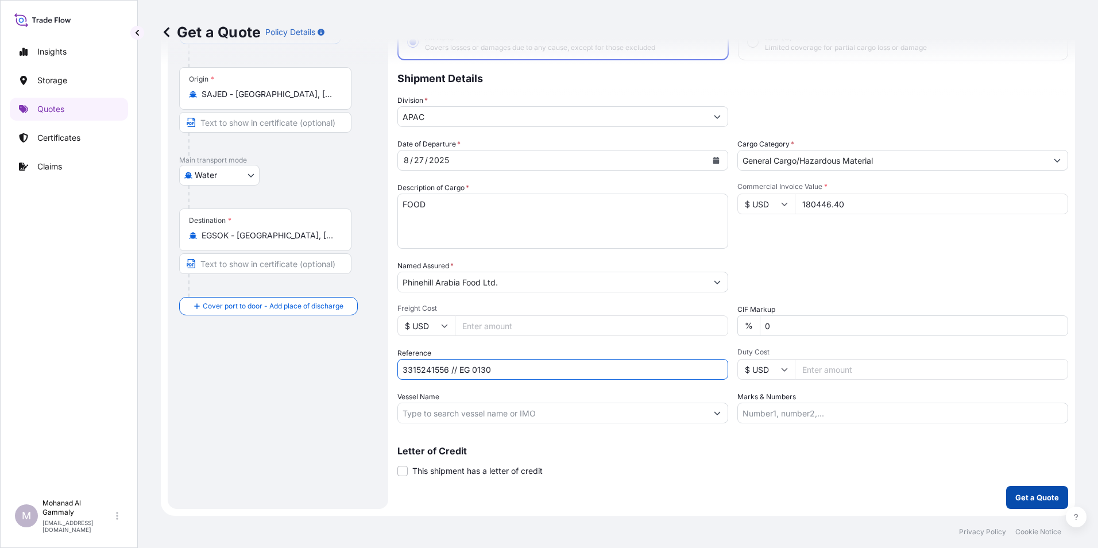
type input "3315241556 // EG 0130"
click at [1020, 497] on p "Get a Quote" at bounding box center [1037, 496] width 44 height 11
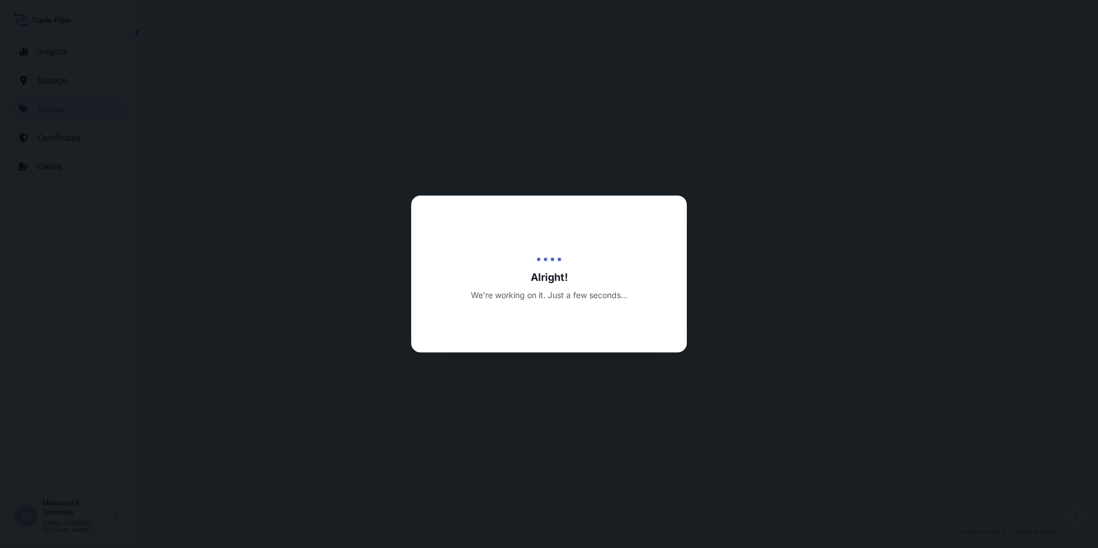
select select "Water"
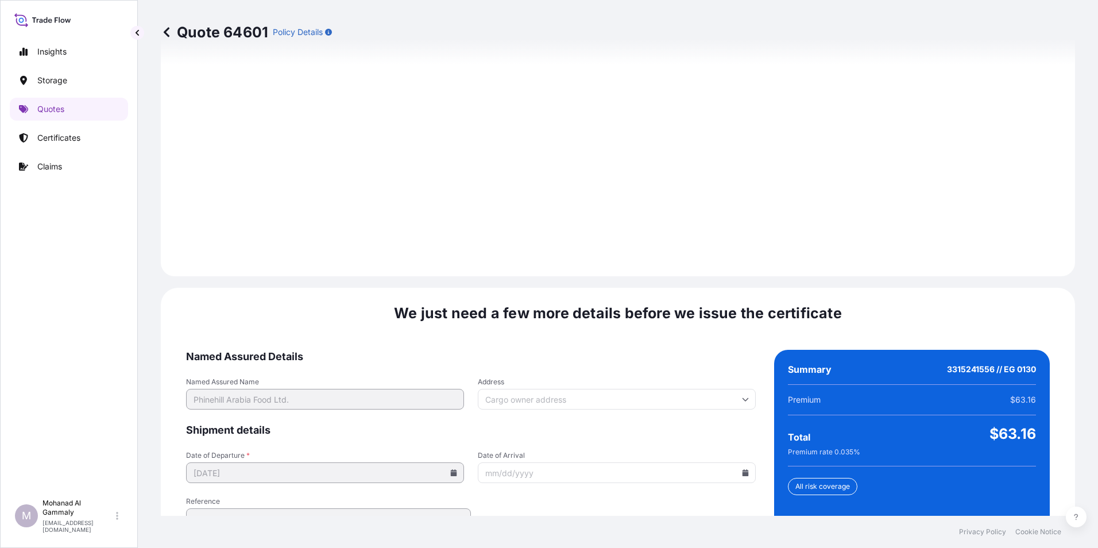
scroll to position [1617, 0]
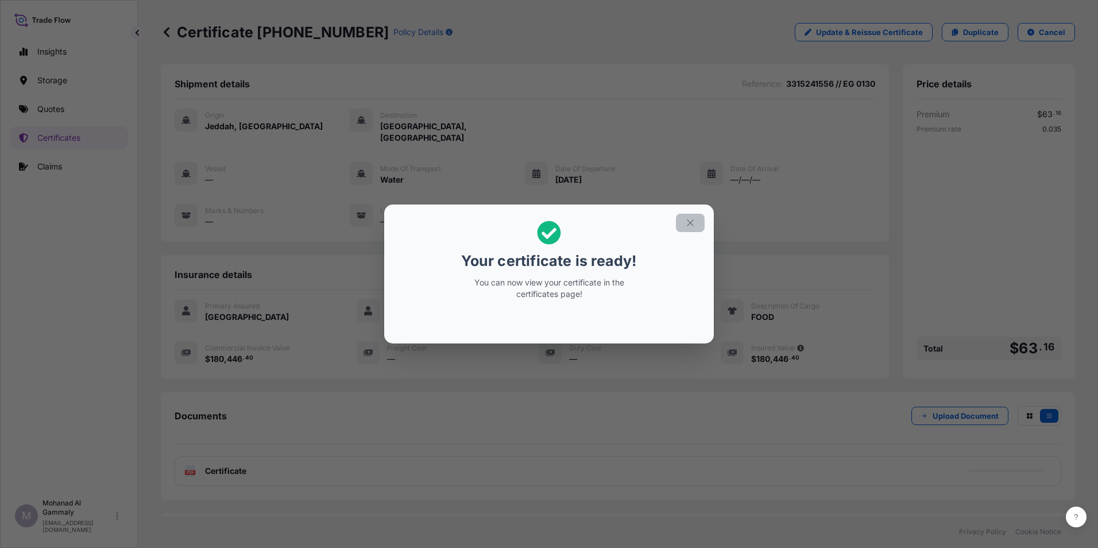
click at [692, 225] on icon "button" at bounding box center [690, 223] width 10 height 10
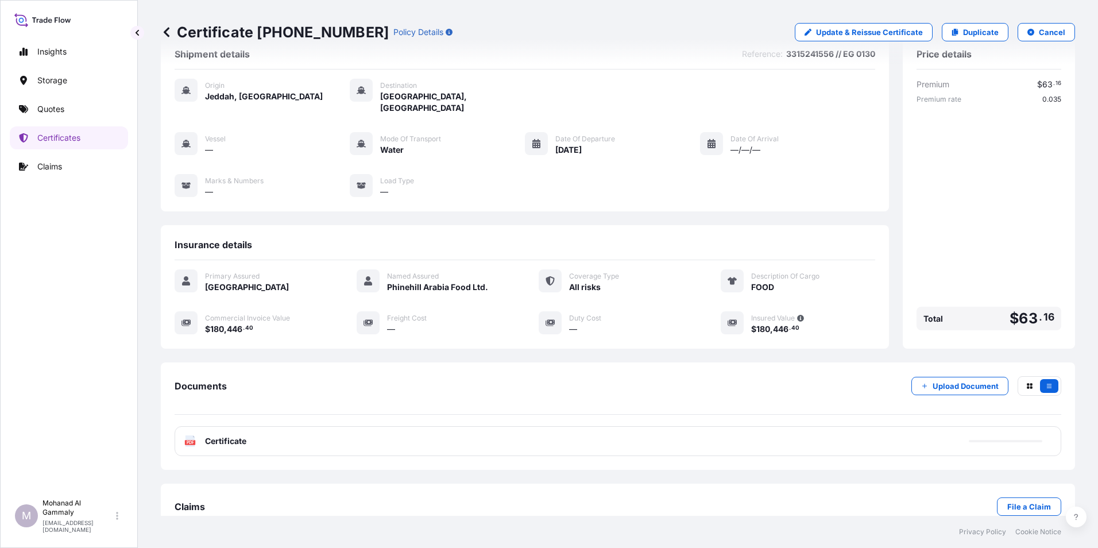
scroll to position [44, 0]
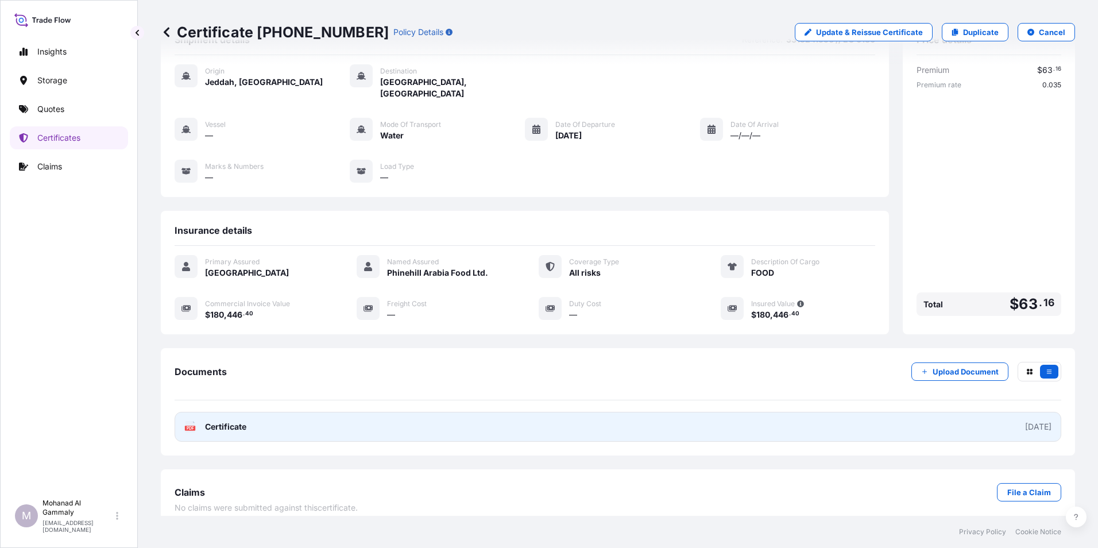
click at [232, 421] on span "Certificate" at bounding box center [225, 426] width 41 height 11
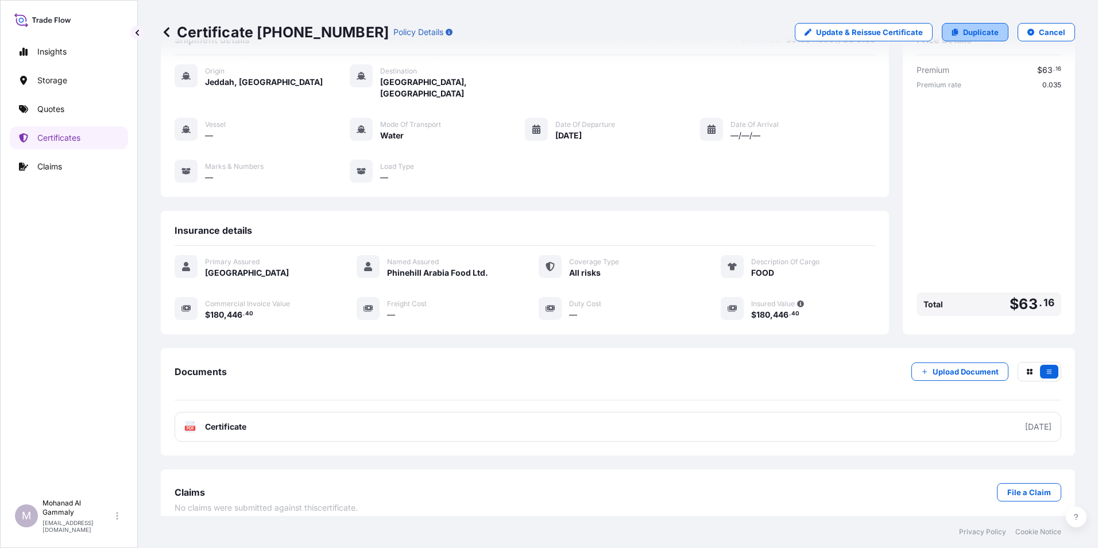
click at [973, 30] on p "Duplicate" at bounding box center [981, 31] width 36 height 11
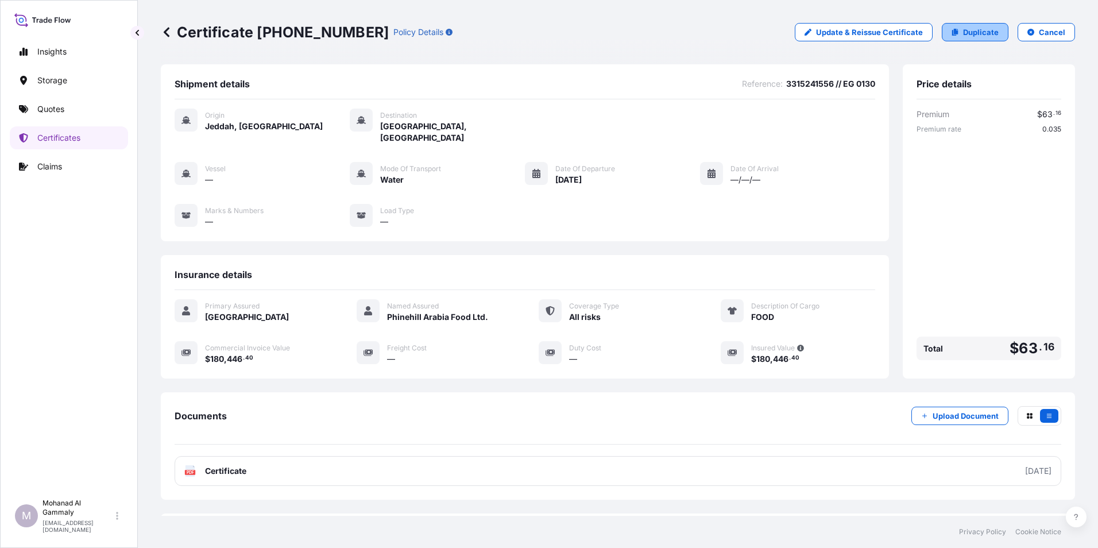
select select "Water"
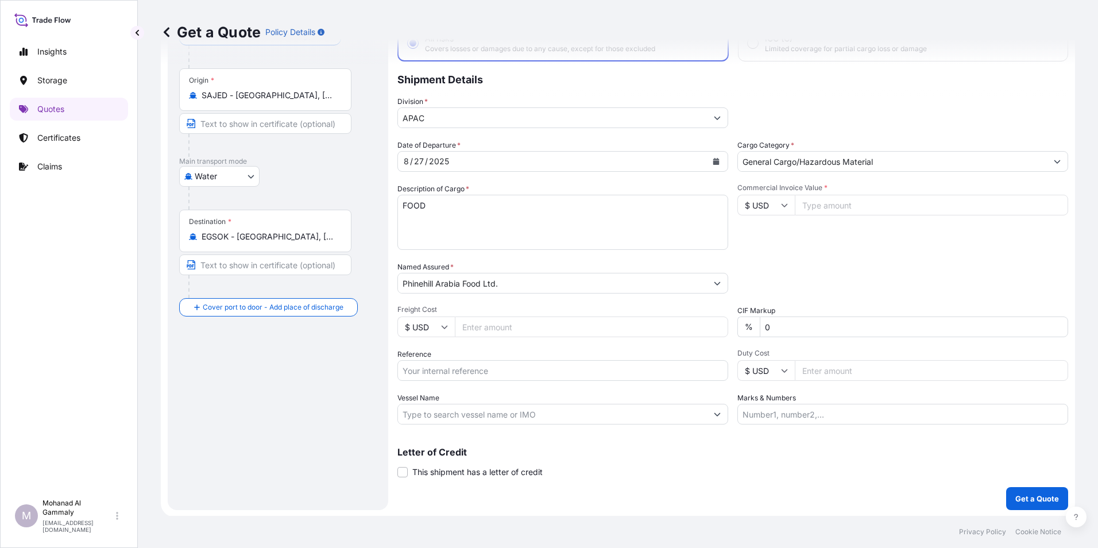
scroll to position [82, 0]
click at [491, 369] on input "Reference" at bounding box center [562, 369] width 331 height 21
type input "3315241556 // EG 0130"
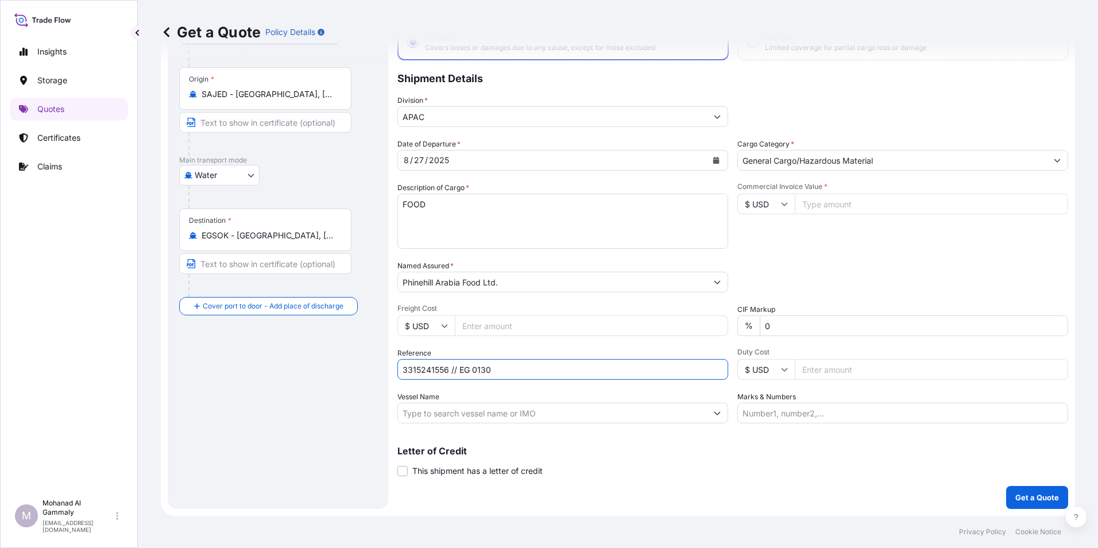
type input "180446.40"
click at [492, 374] on input "3315241556 // EG 0130" at bounding box center [562, 369] width 331 height 21
type input "3315241556 // EG 0131"
click at [858, 210] on input "180446.40" at bounding box center [931, 203] width 273 height 21
type input "1"
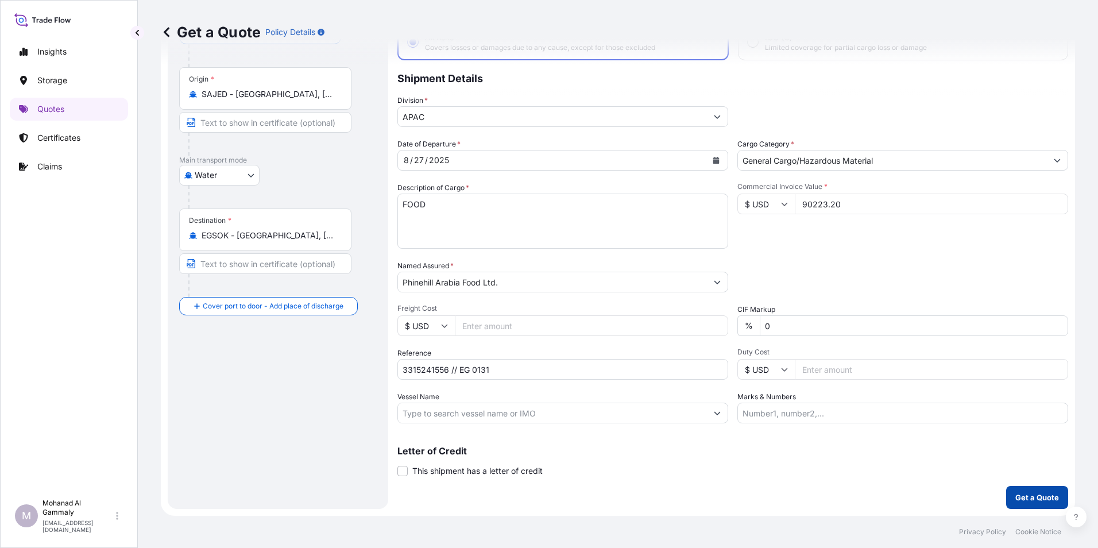
type input "90223.20"
click at [1015, 493] on p "Get a Quote" at bounding box center [1037, 496] width 44 height 11
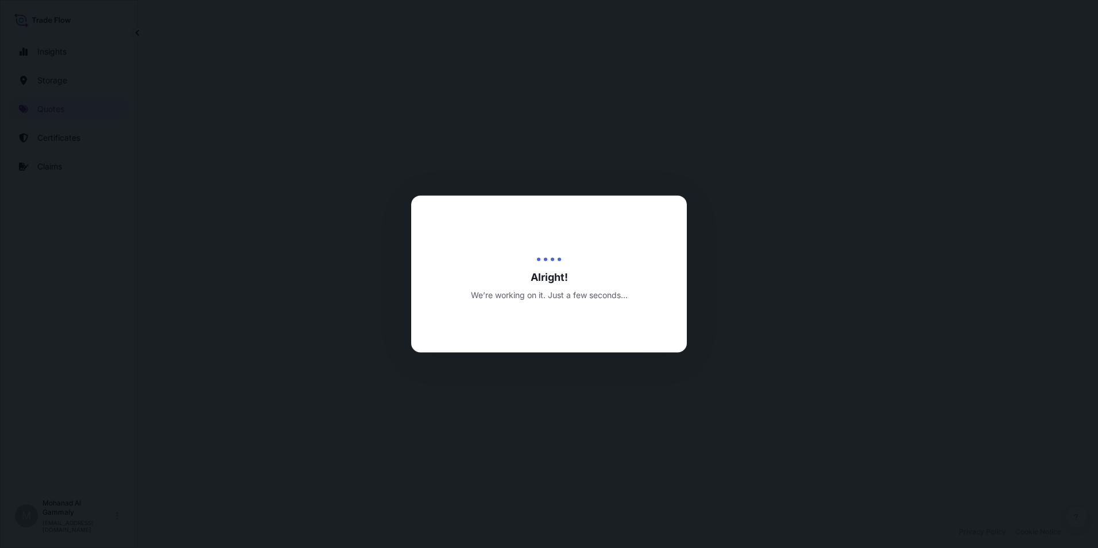
select select "Water"
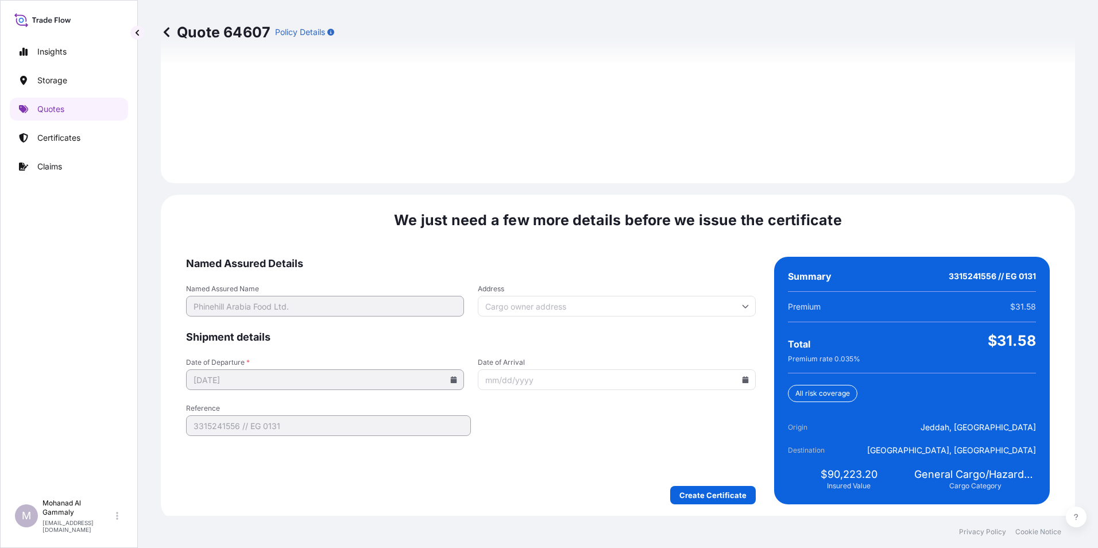
scroll to position [1617, 0]
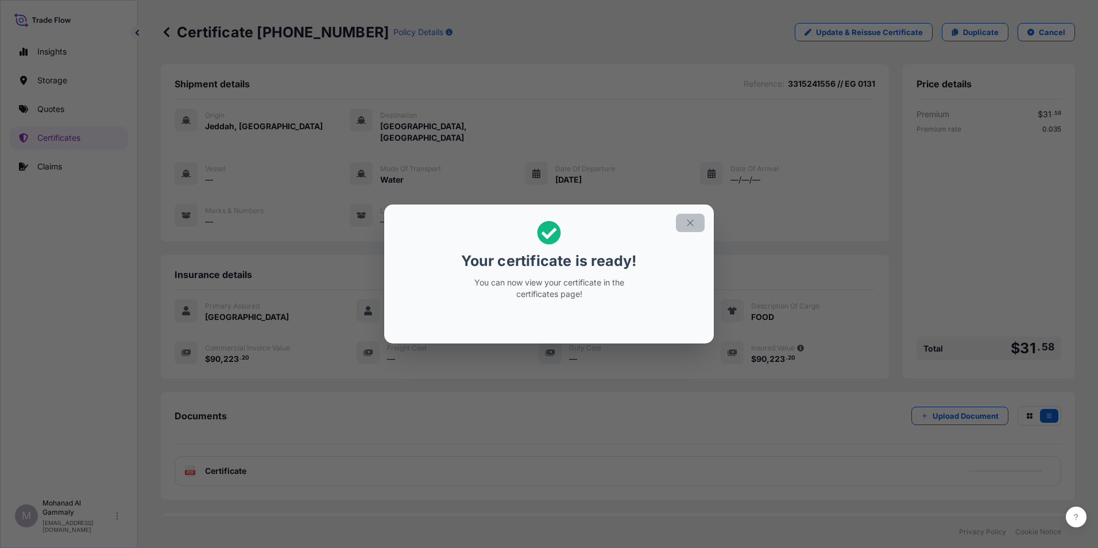
click at [691, 222] on icon "button" at bounding box center [690, 222] width 6 height 6
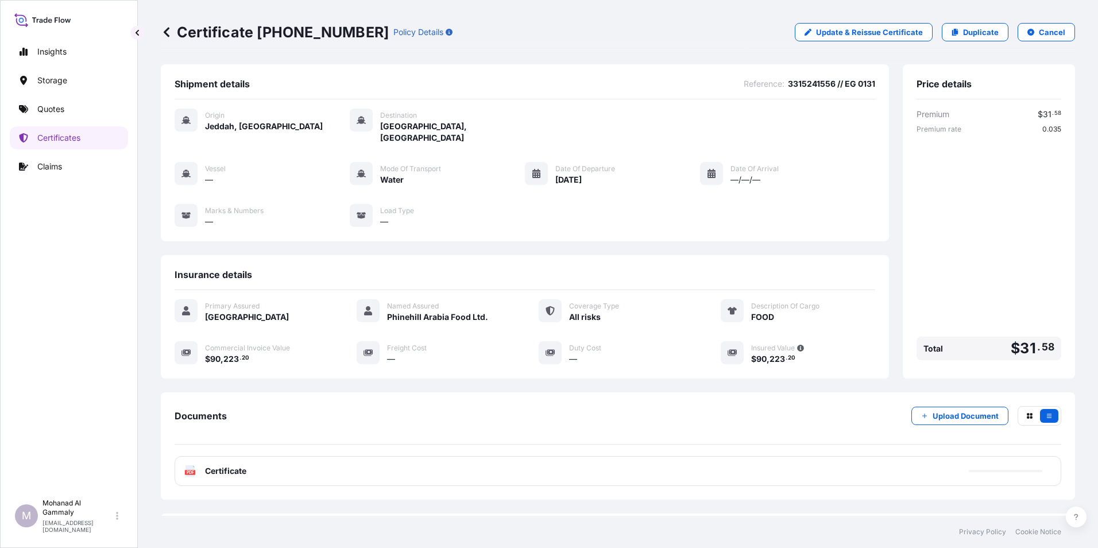
scroll to position [44, 0]
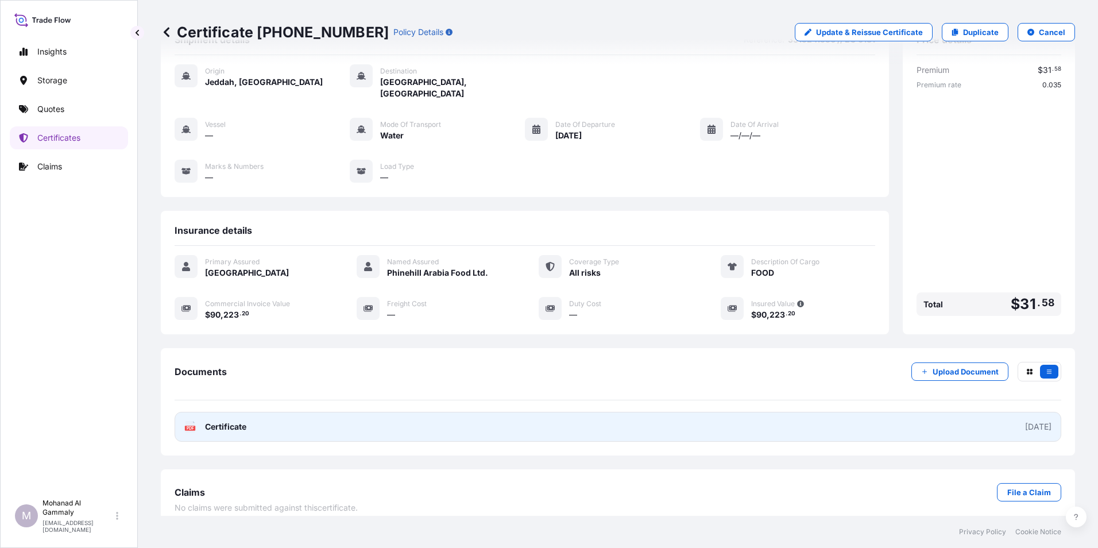
click at [679, 412] on link "PDF Certificate 2025-08-25" at bounding box center [618, 427] width 886 height 30
